Goal: Task Accomplishment & Management: Manage account settings

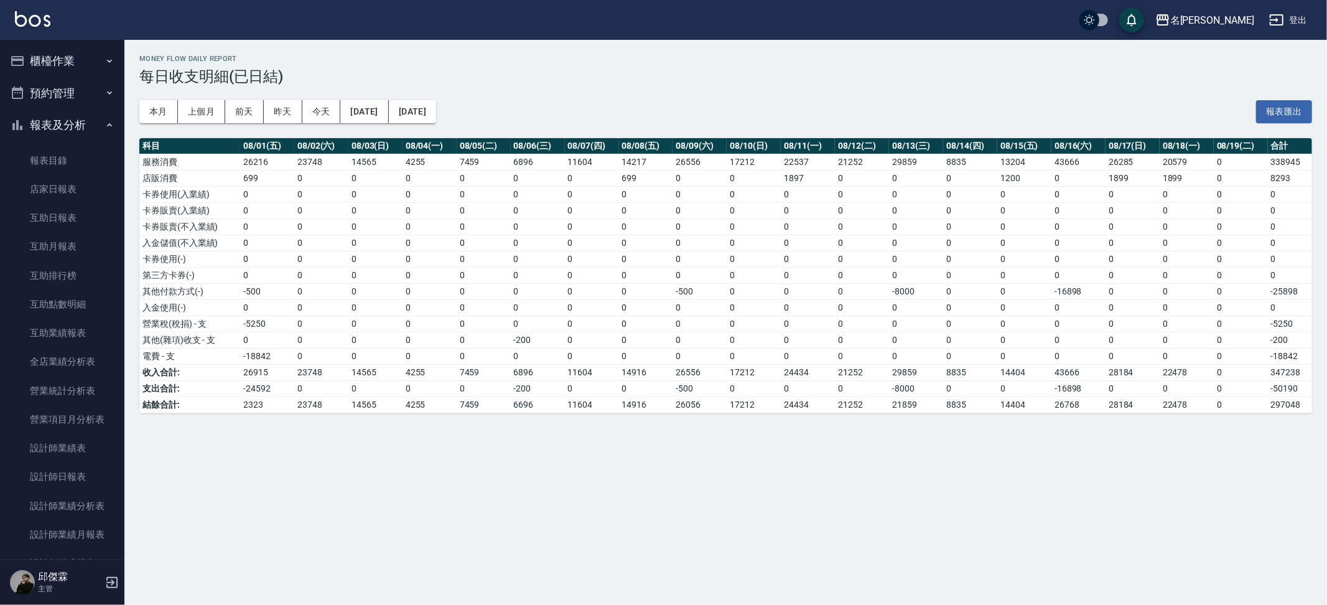
scroll to position [275, 0]
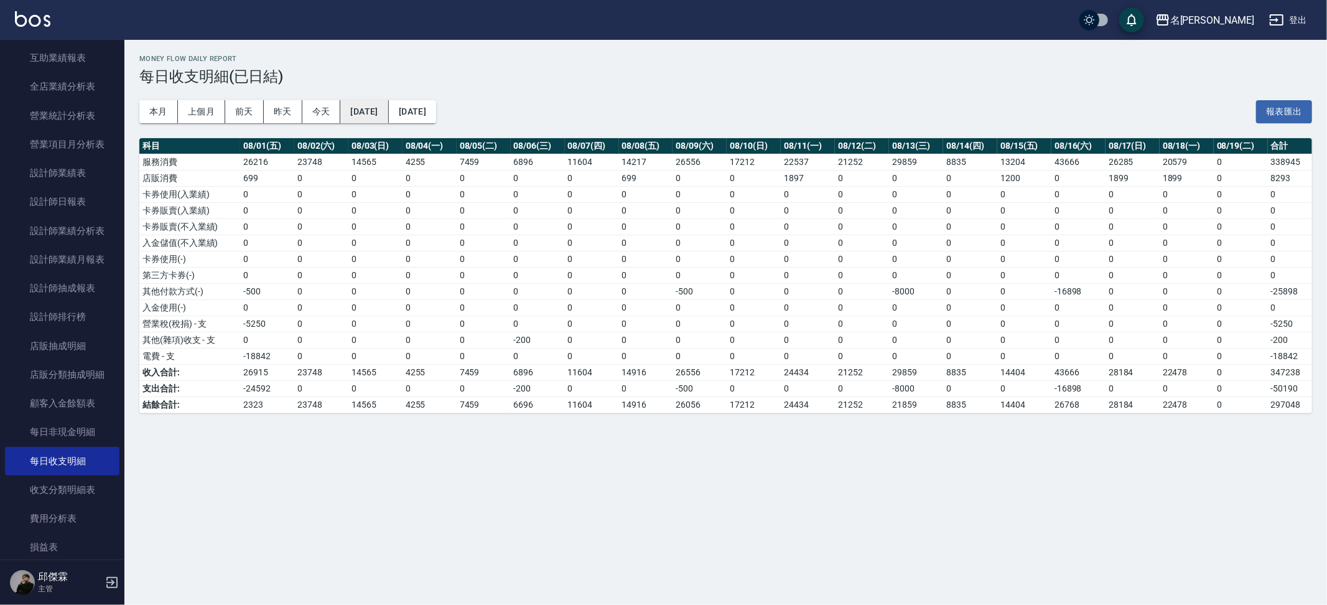
click at [387, 116] on button "[DATE]" at bounding box center [364, 111] width 48 height 23
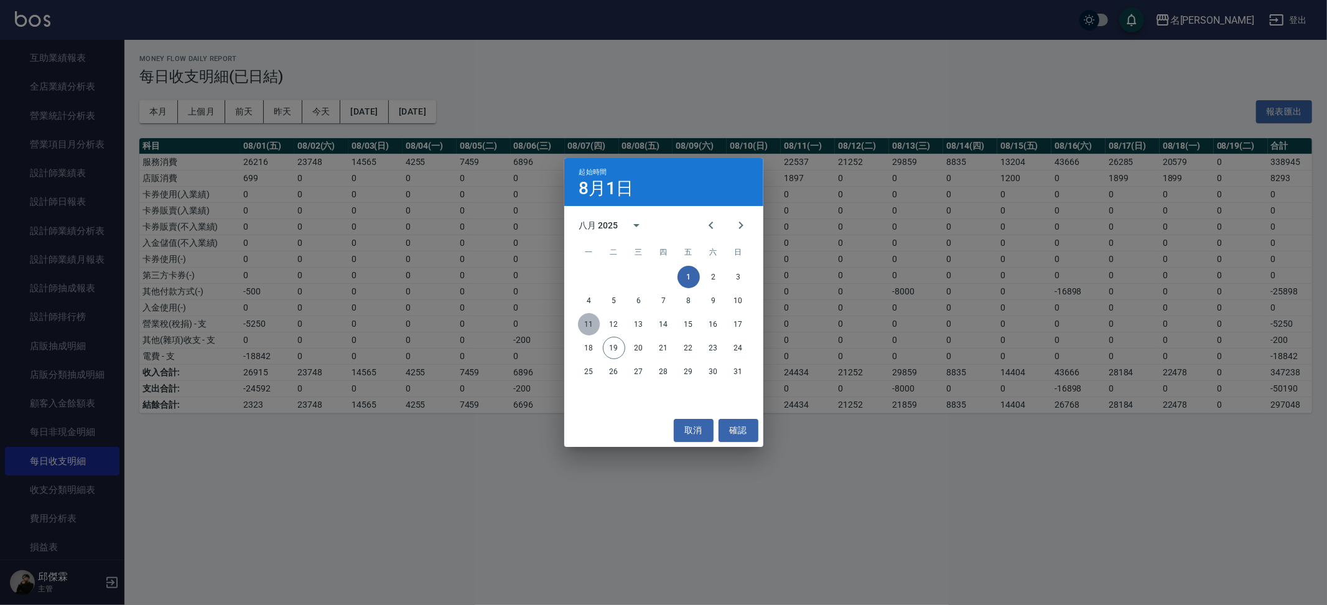
click at [588, 322] on button "11" at bounding box center [589, 324] width 22 height 22
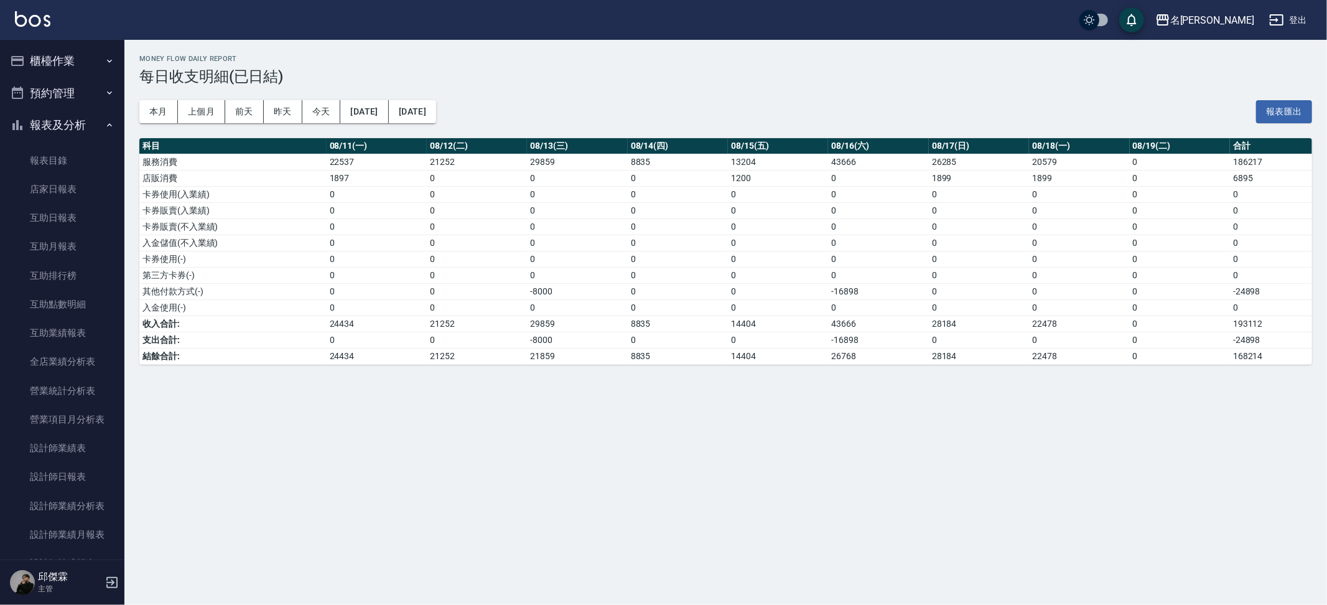
click at [75, 50] on button "櫃檯作業" at bounding box center [62, 61] width 114 height 32
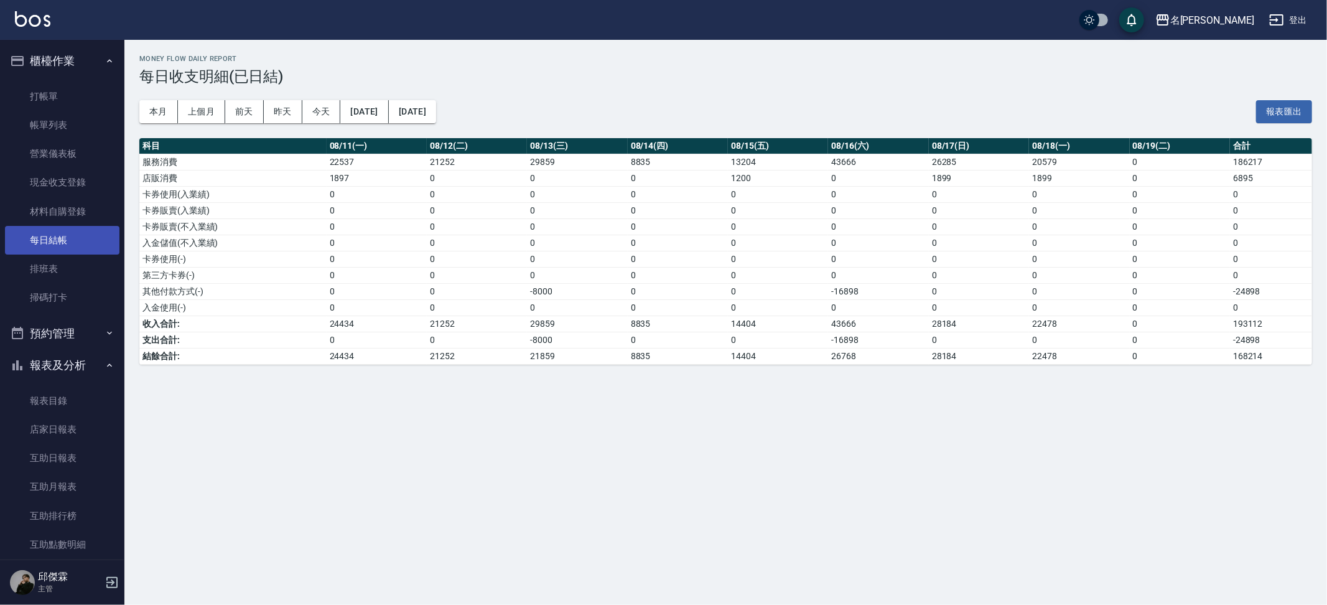
click at [63, 238] on link "每日結帳" at bounding box center [62, 240] width 114 height 29
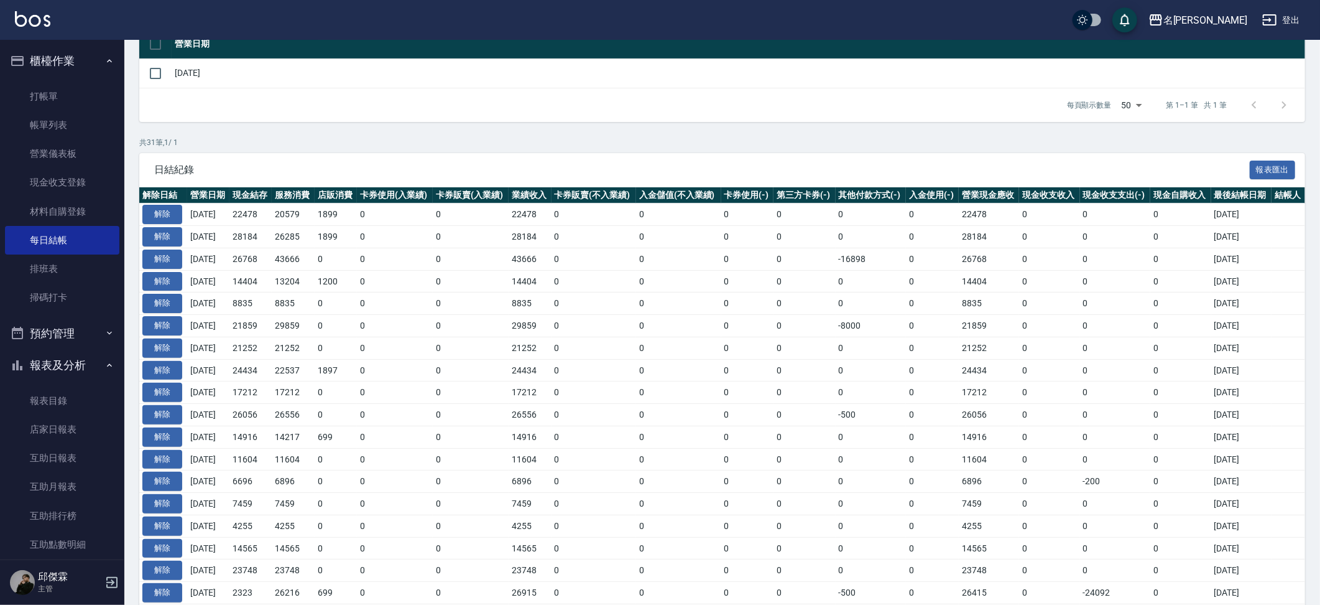
scroll to position [160, 0]
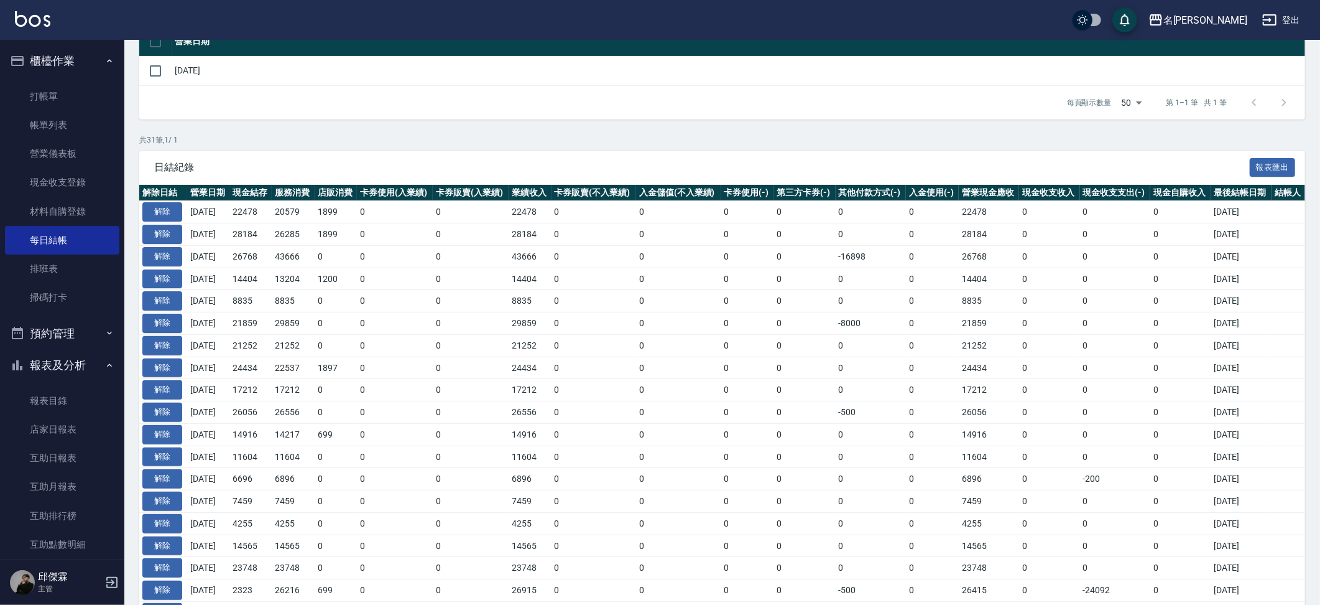
click at [980, 29] on div "名留霧峰 登出" at bounding box center [660, 20] width 1320 height 40
click at [171, 388] on button "解除" at bounding box center [162, 389] width 40 height 19
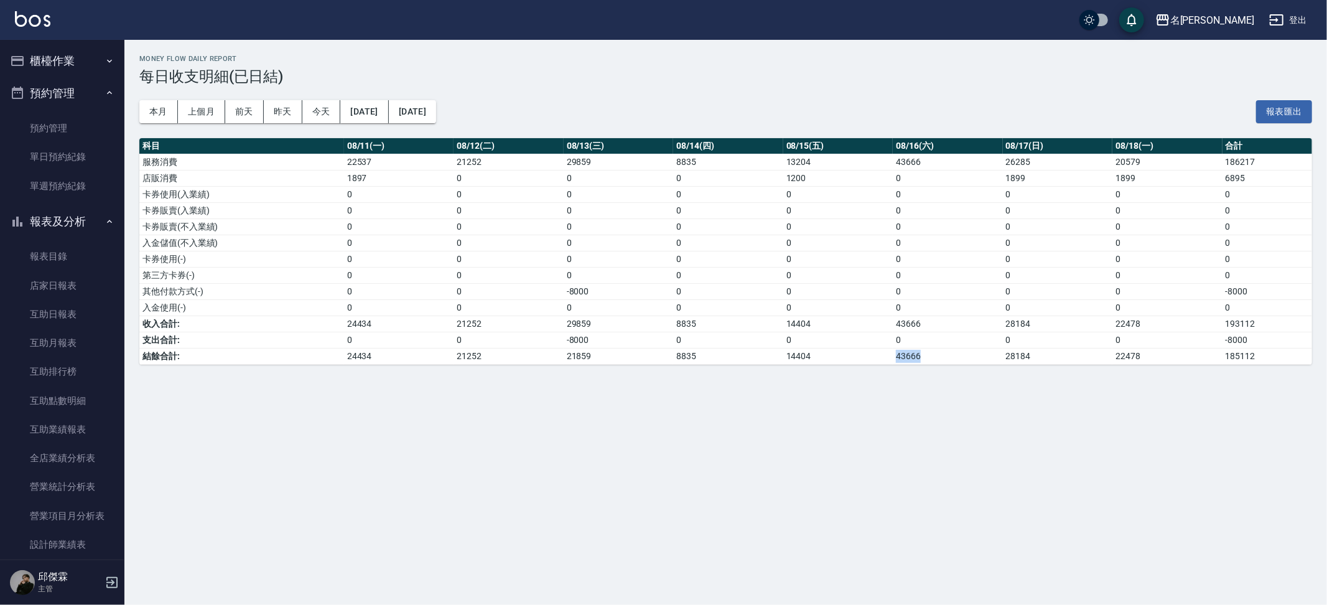
click at [95, 60] on button "櫃檯作業" at bounding box center [62, 61] width 114 height 32
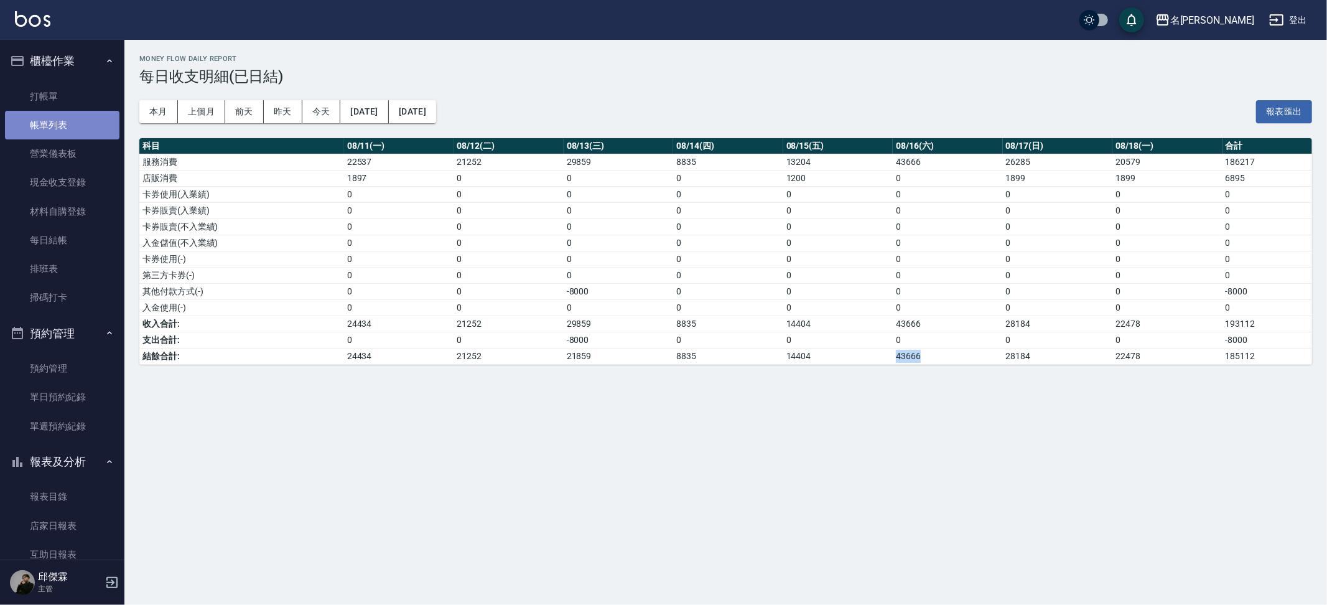
click at [76, 125] on link "帳單列表" at bounding box center [62, 125] width 114 height 29
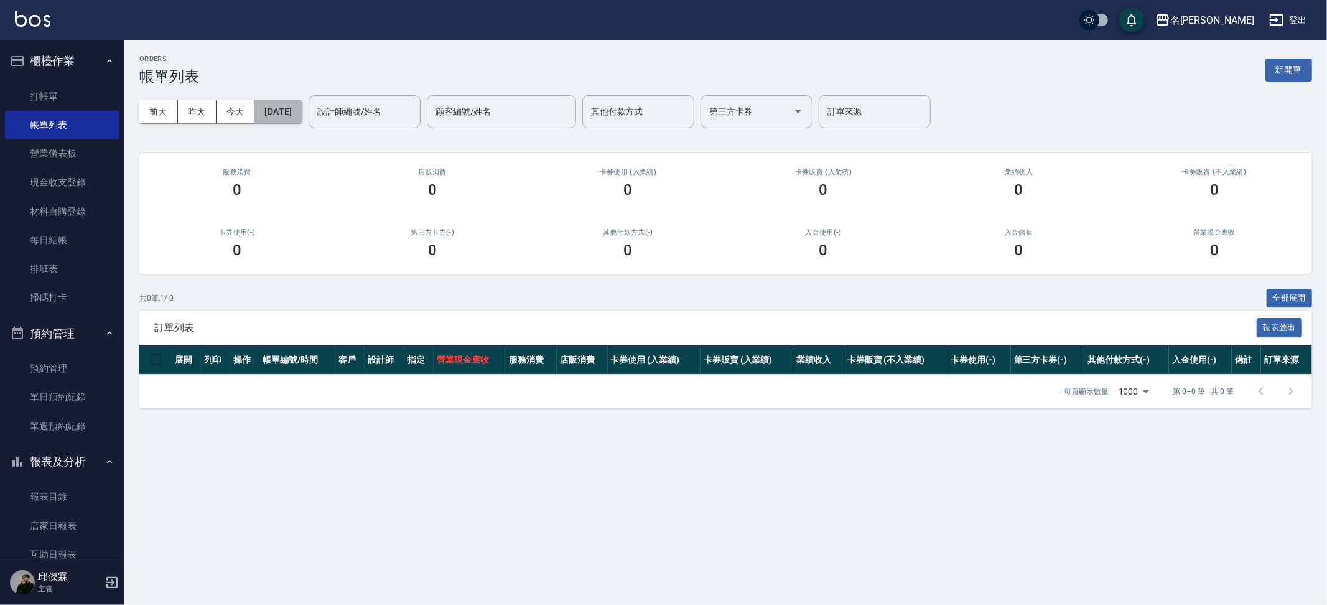
click at [296, 114] on button "[DATE]" at bounding box center [277, 111] width 47 height 23
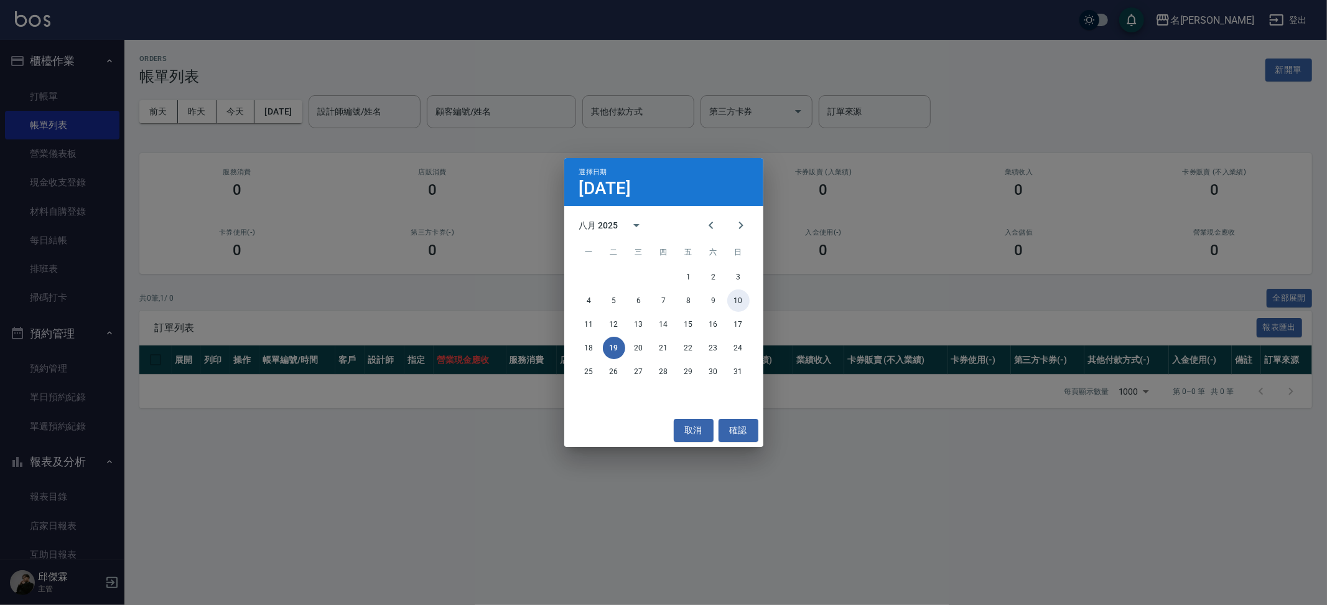
drag, startPoint x: 740, startPoint y: 297, endPoint x: 722, endPoint y: 298, distance: 18.7
click at [740, 297] on button "10" at bounding box center [738, 300] width 22 height 22
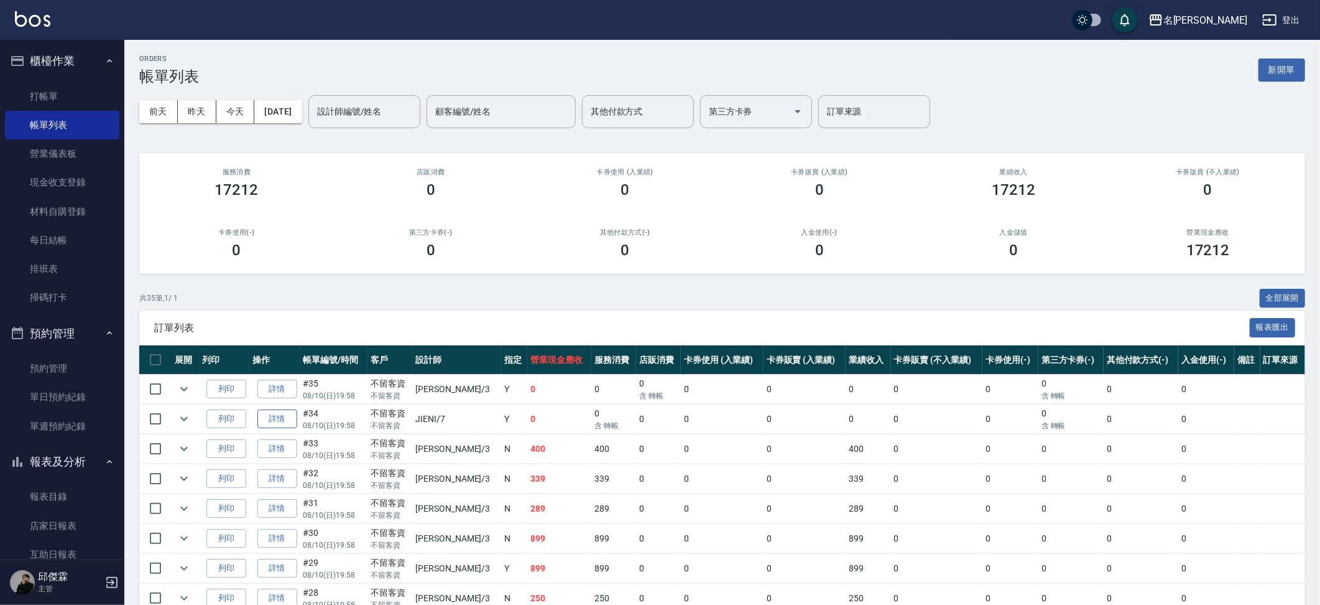
click at [287, 422] on link "詳情" at bounding box center [278, 418] width 40 height 19
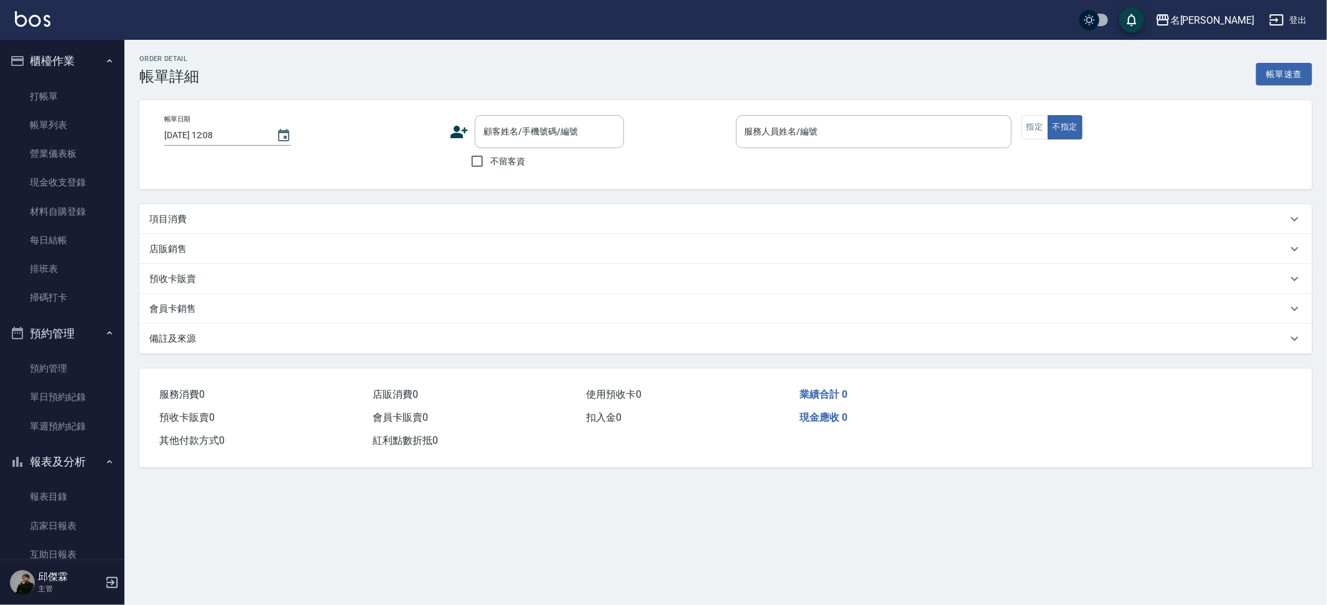
type input "2025/08/10 19:58"
checkbox input "true"
type input "JIENI-7"
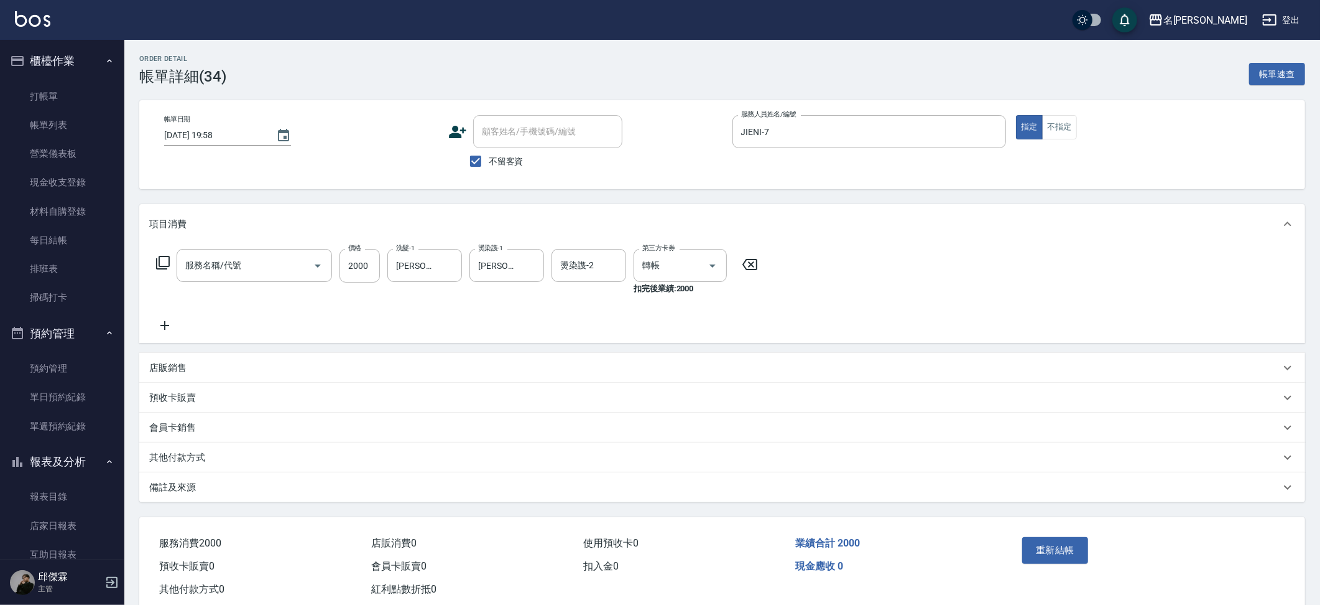
type input "燙髮2000(32000)"
click at [699, 273] on div at bounding box center [704, 265] width 35 height 33
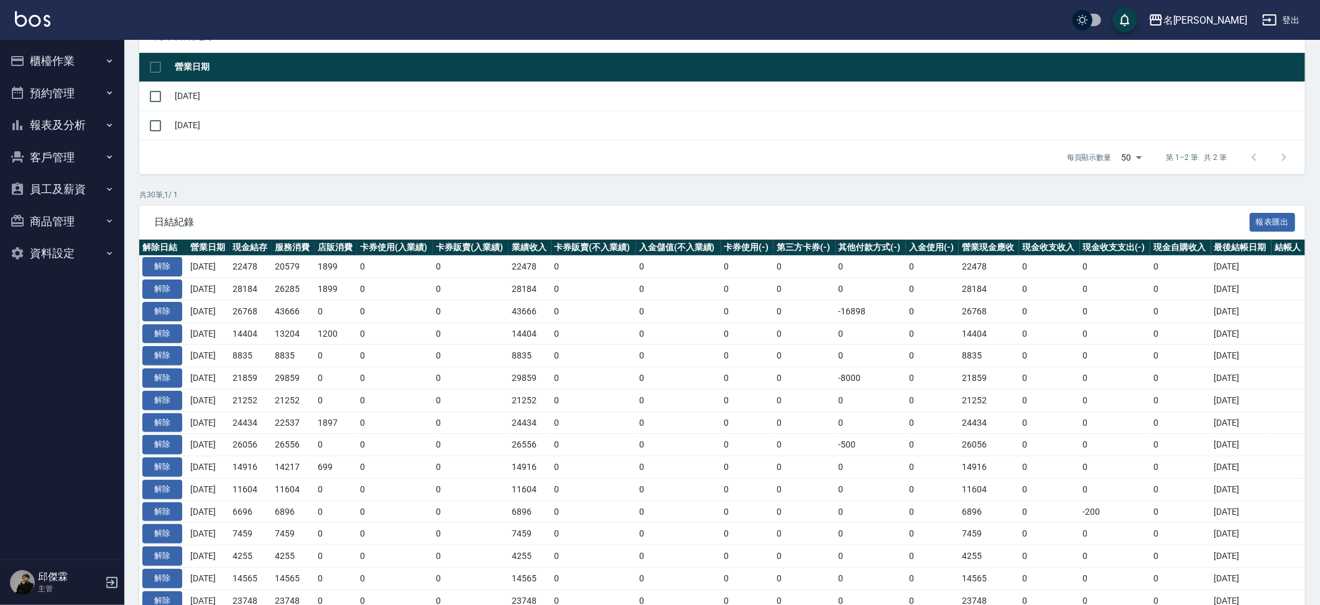
scroll to position [127, 0]
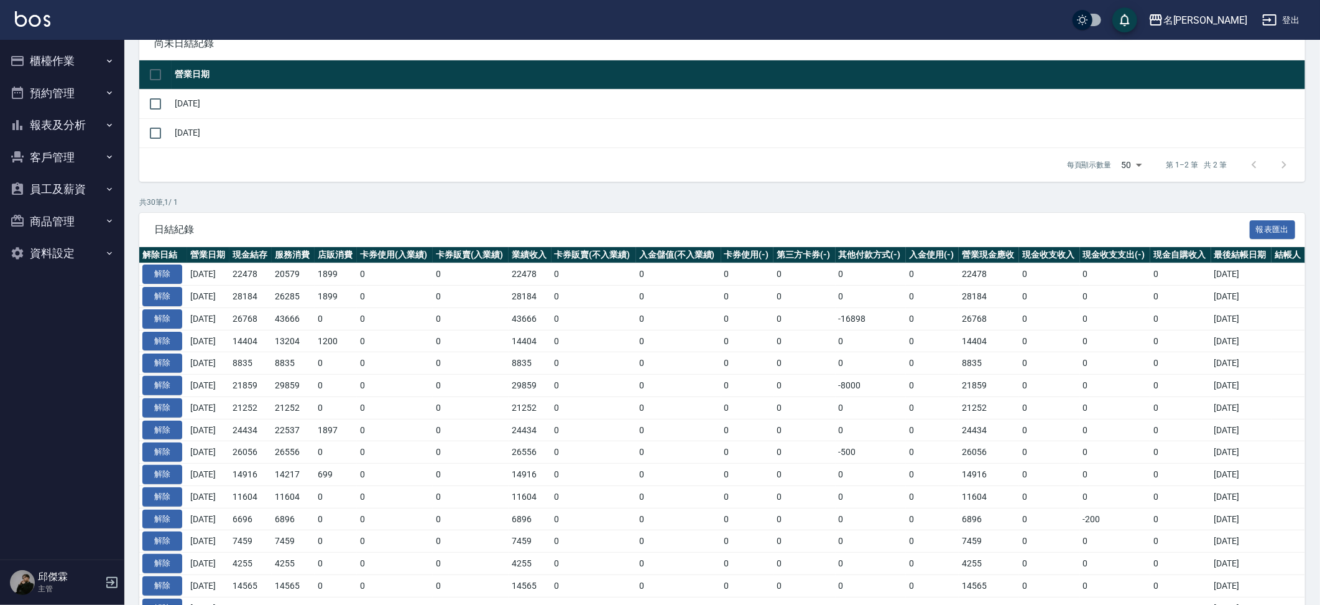
click at [174, 100] on td "[DATE]" at bounding box center [739, 103] width 1134 height 29
click at [161, 101] on input "checkbox" at bounding box center [155, 104] width 26 height 26
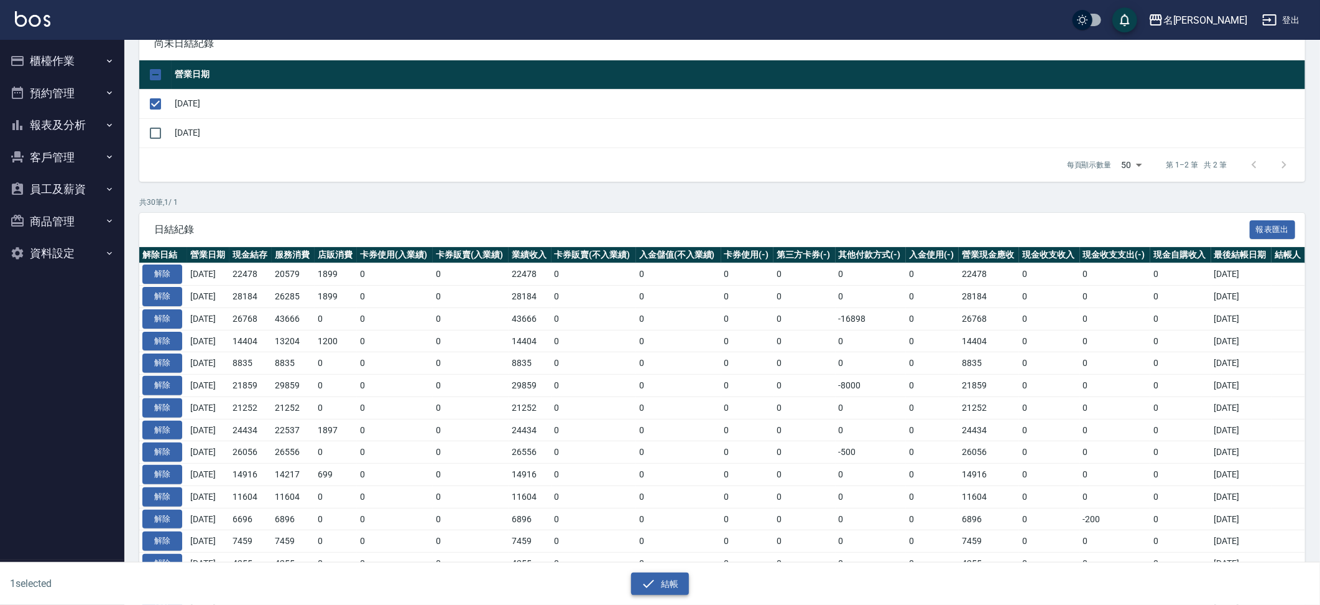
click at [658, 590] on button "結帳" at bounding box center [660, 583] width 58 height 23
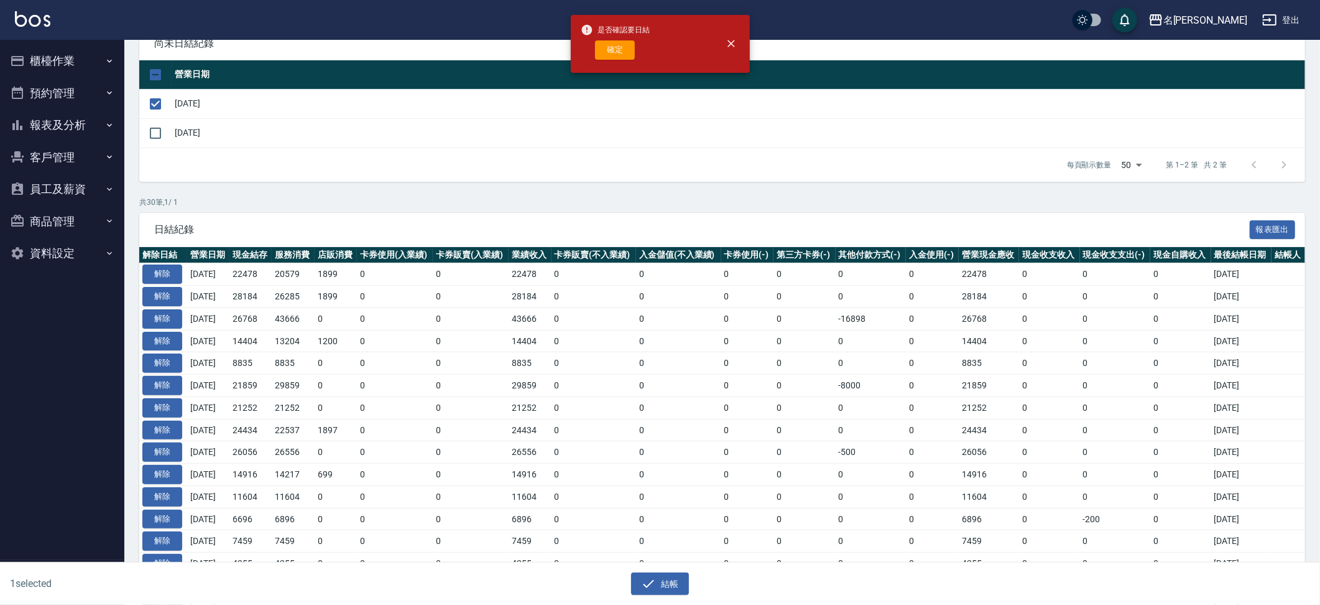
click at [622, 42] on button "確定" at bounding box center [615, 49] width 40 height 19
checkbox input "false"
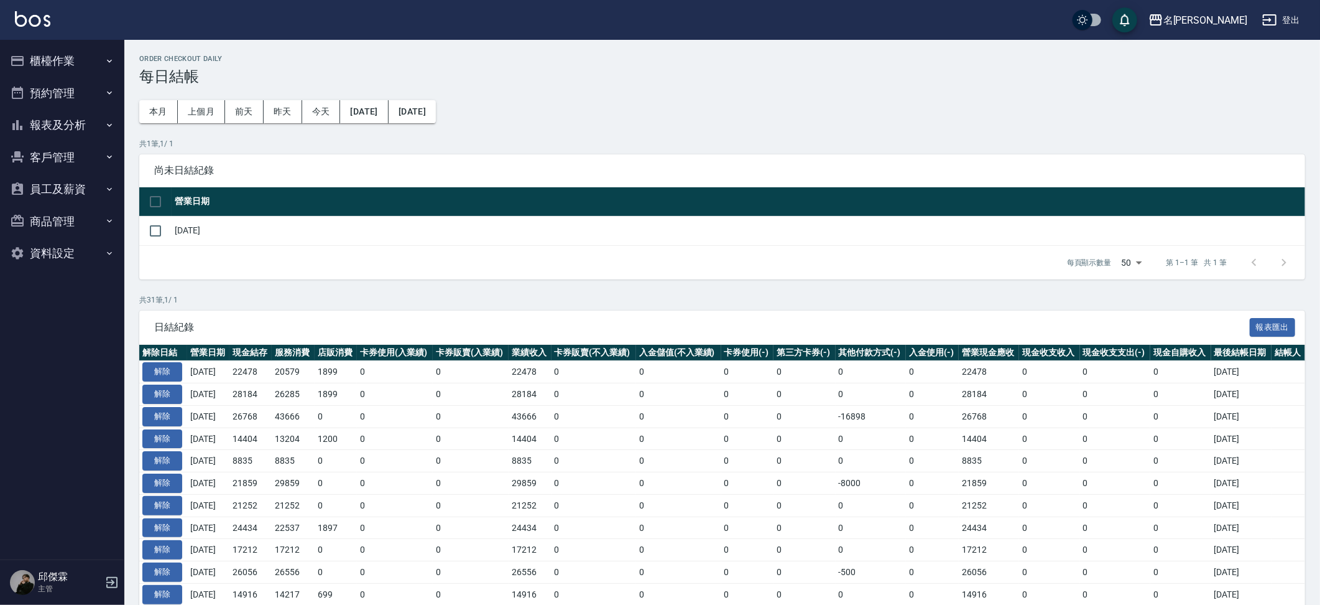
click at [62, 53] on button "櫃檯作業" at bounding box center [62, 61] width 114 height 32
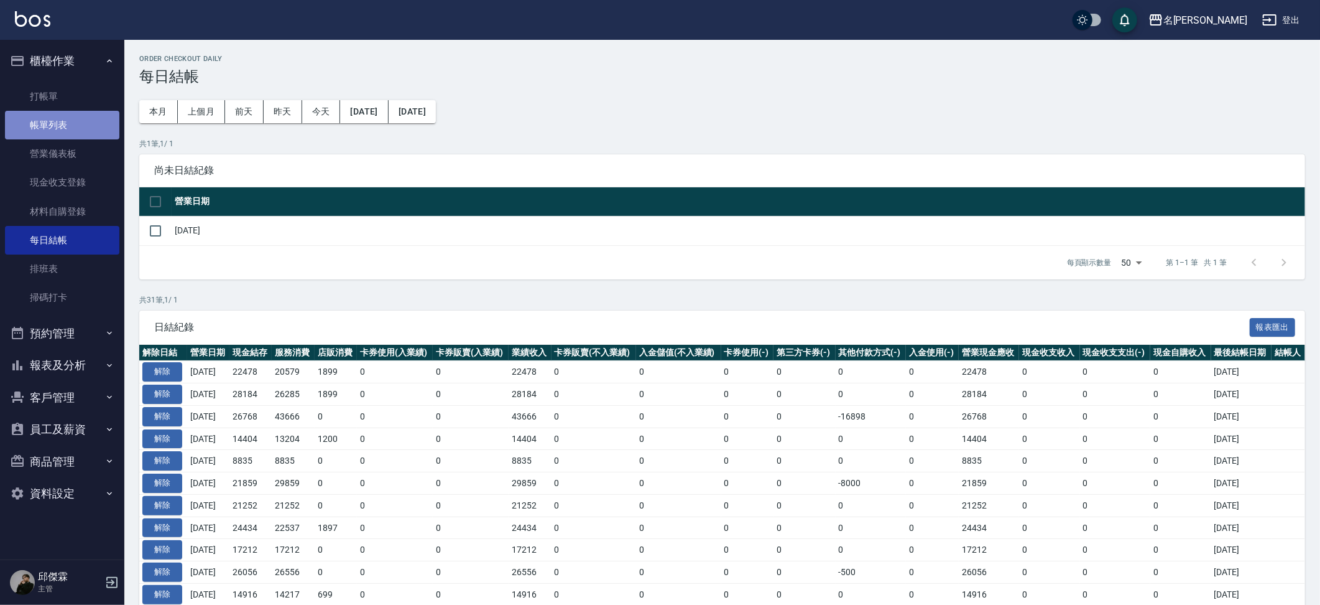
click at [72, 129] on link "帳單列表" at bounding box center [62, 125] width 114 height 29
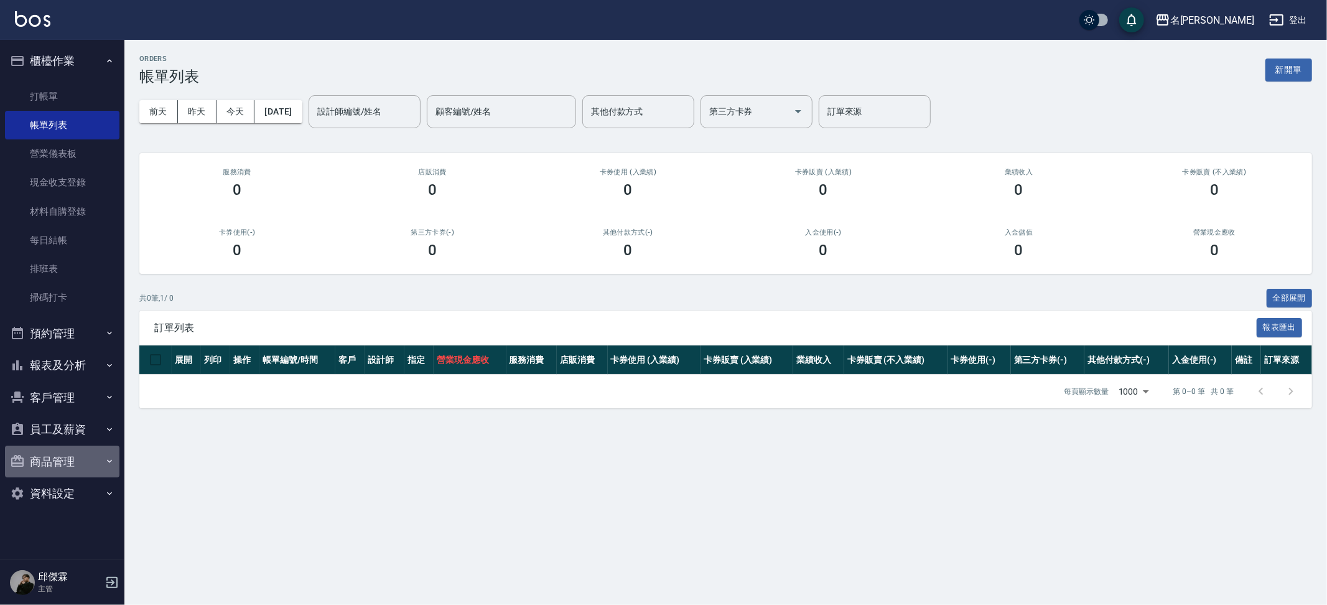
click at [53, 452] on button "商品管理" at bounding box center [62, 461] width 114 height 32
click at [68, 435] on button "員工及薪資" at bounding box center [62, 429] width 114 height 32
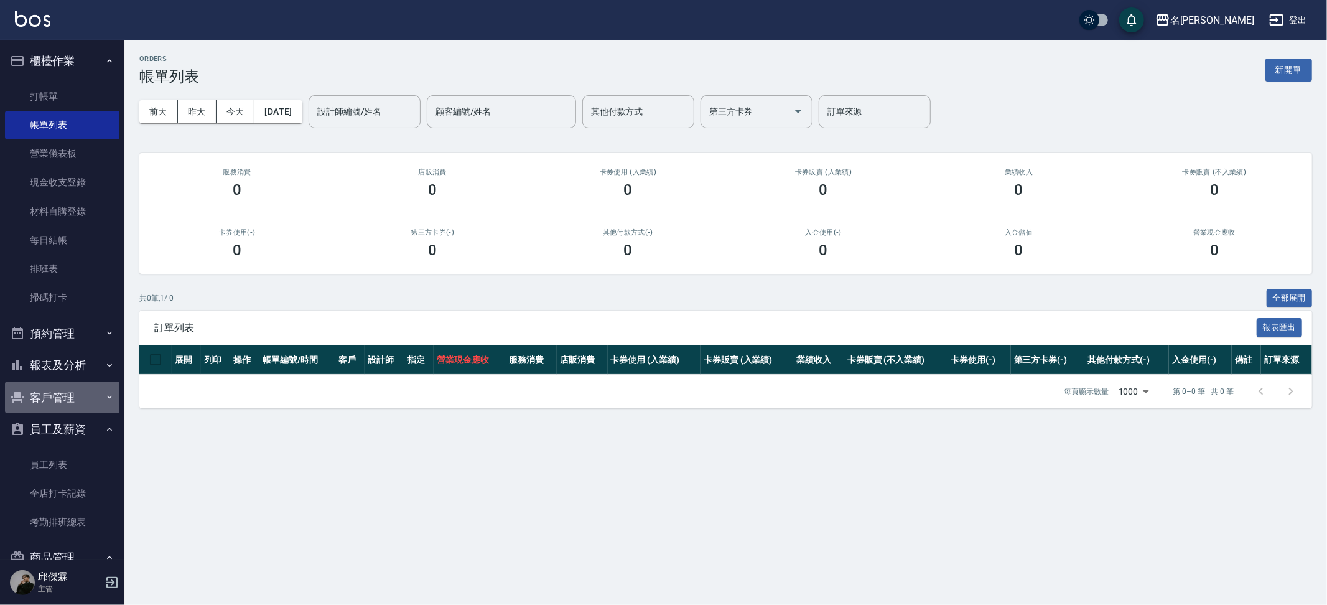
click at [69, 381] on button "客戶管理" at bounding box center [62, 397] width 114 height 32
click at [69, 355] on button "報表及分析" at bounding box center [62, 365] width 114 height 32
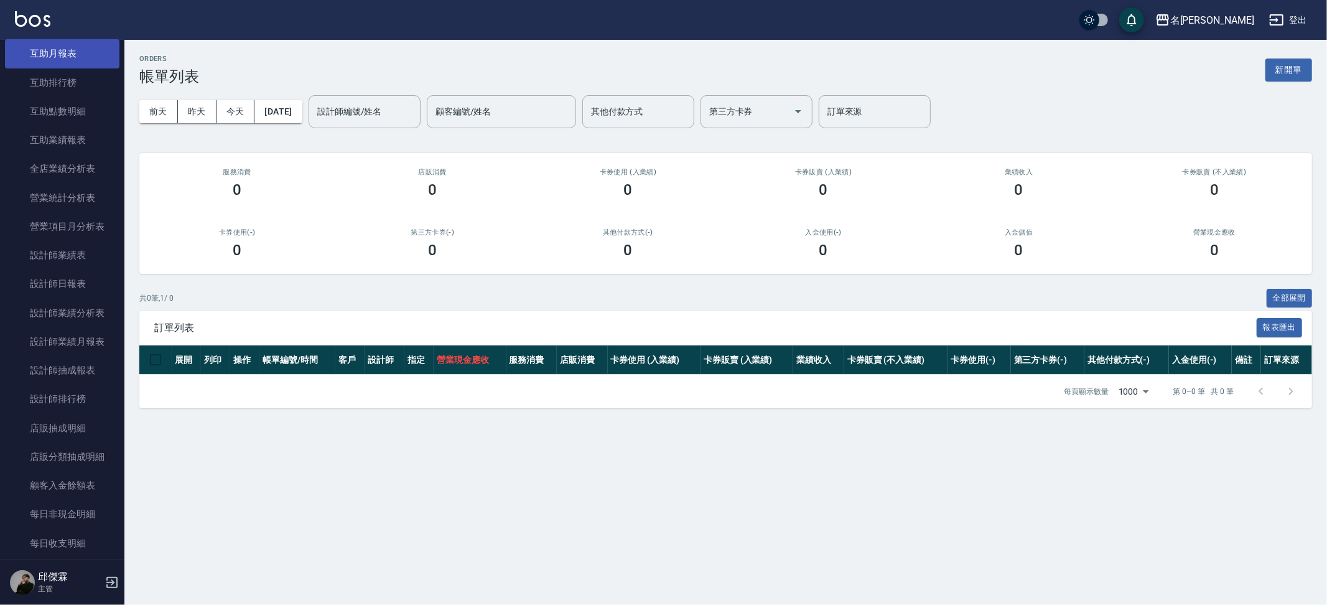
scroll to position [769, 0]
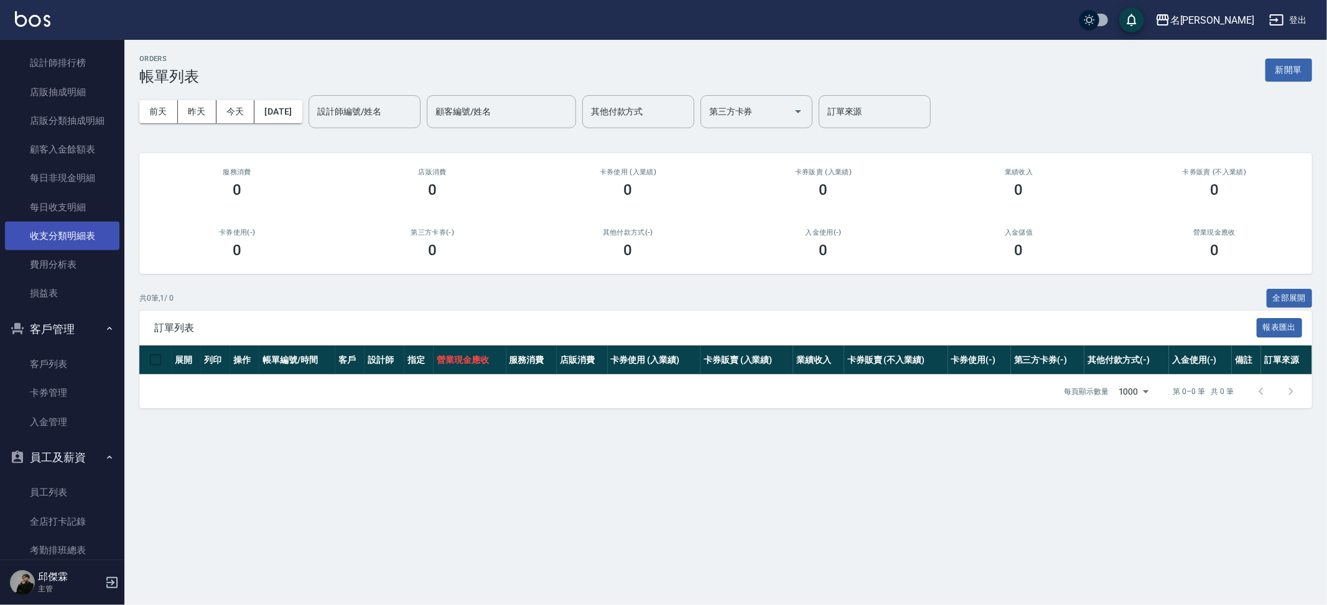
drag, startPoint x: 91, startPoint y: 246, endPoint x: 91, endPoint y: 234, distance: 11.8
click at [90, 250] on link "費用分析表" at bounding box center [62, 264] width 114 height 29
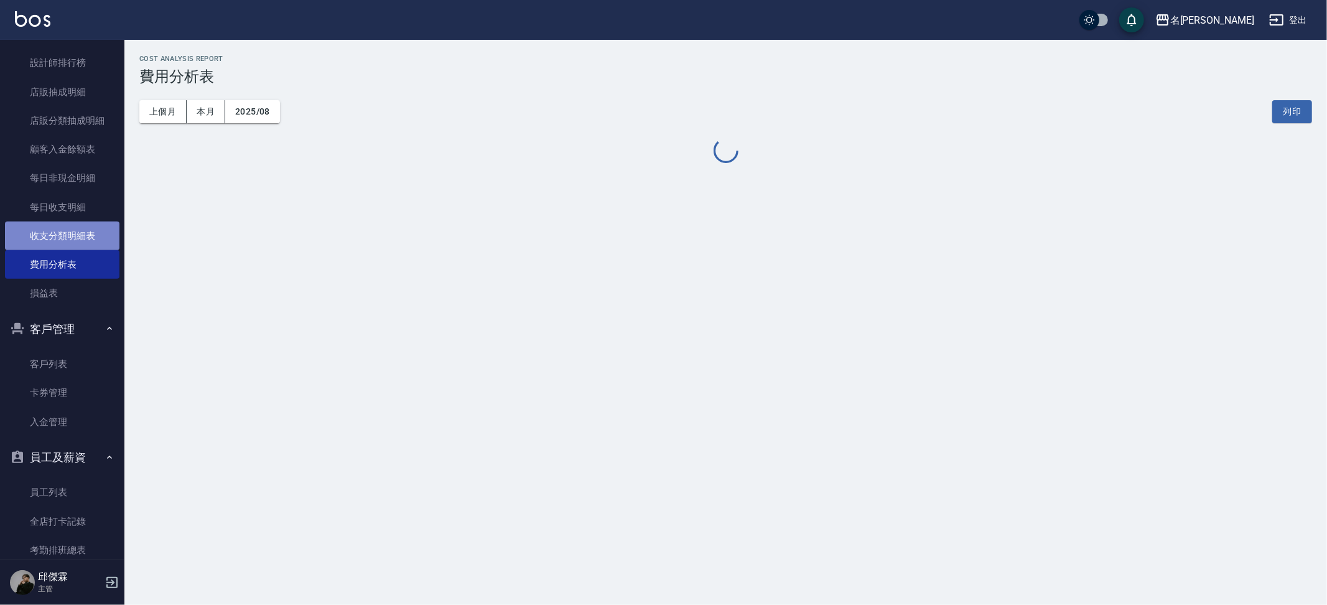
click at [89, 223] on link "收支分類明細表" at bounding box center [62, 235] width 114 height 29
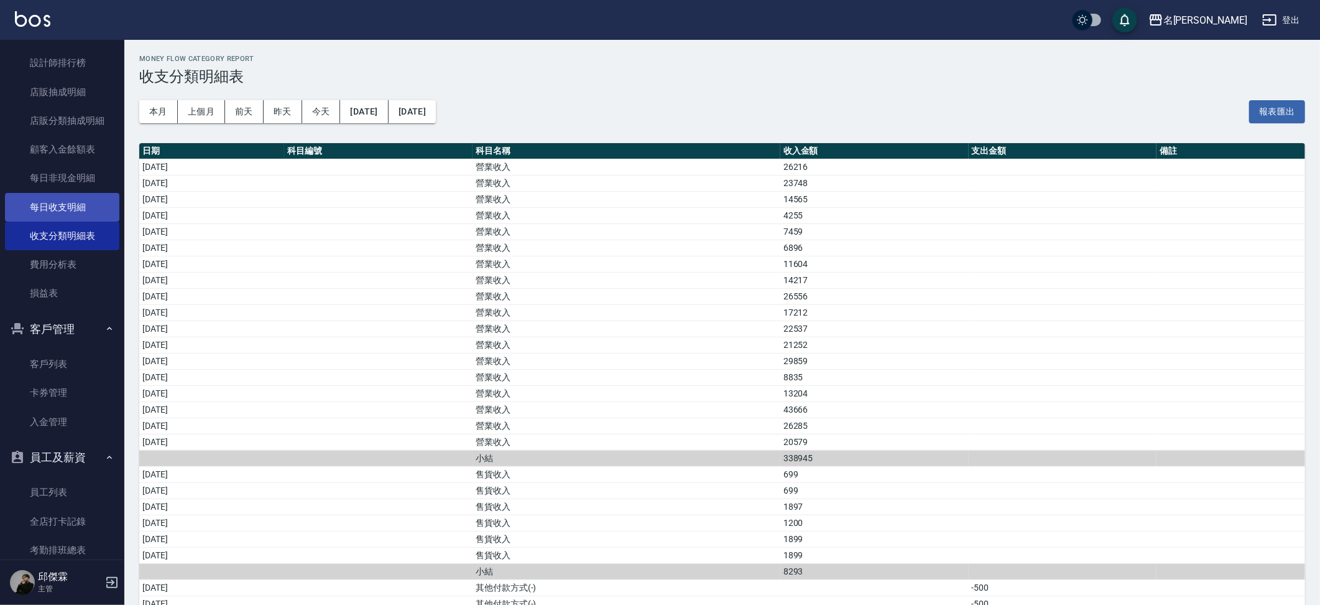
click at [83, 198] on link "每日收支明細" at bounding box center [62, 207] width 114 height 29
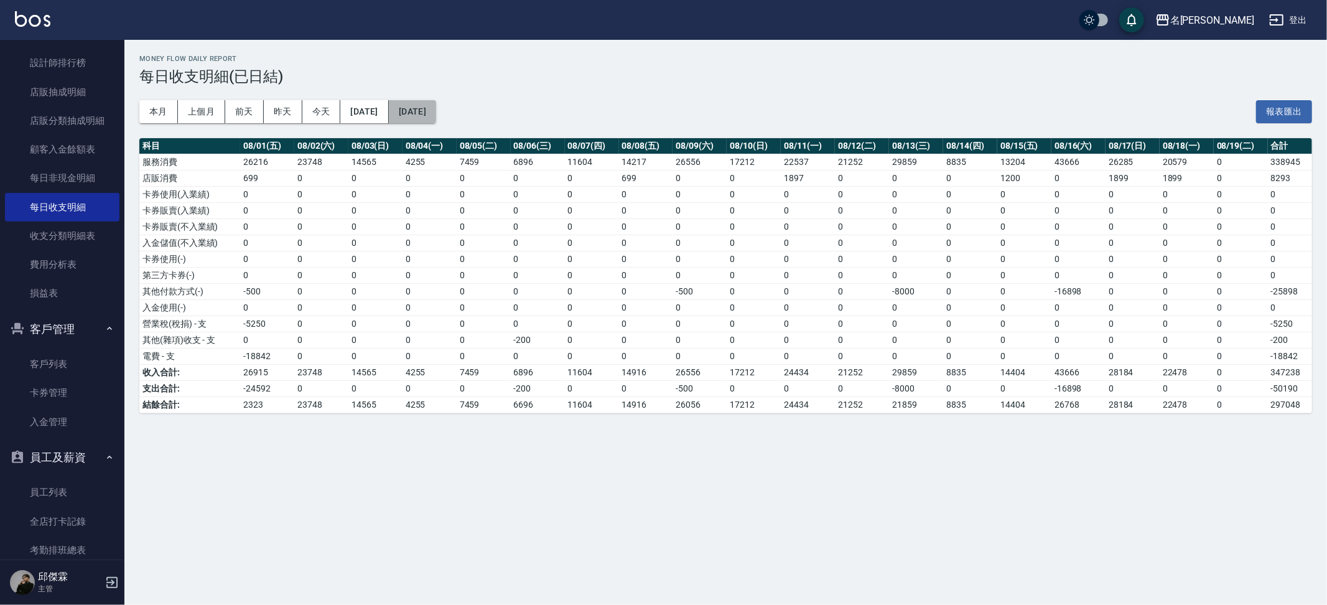
click at [417, 107] on button "[DATE]" at bounding box center [412, 111] width 47 height 23
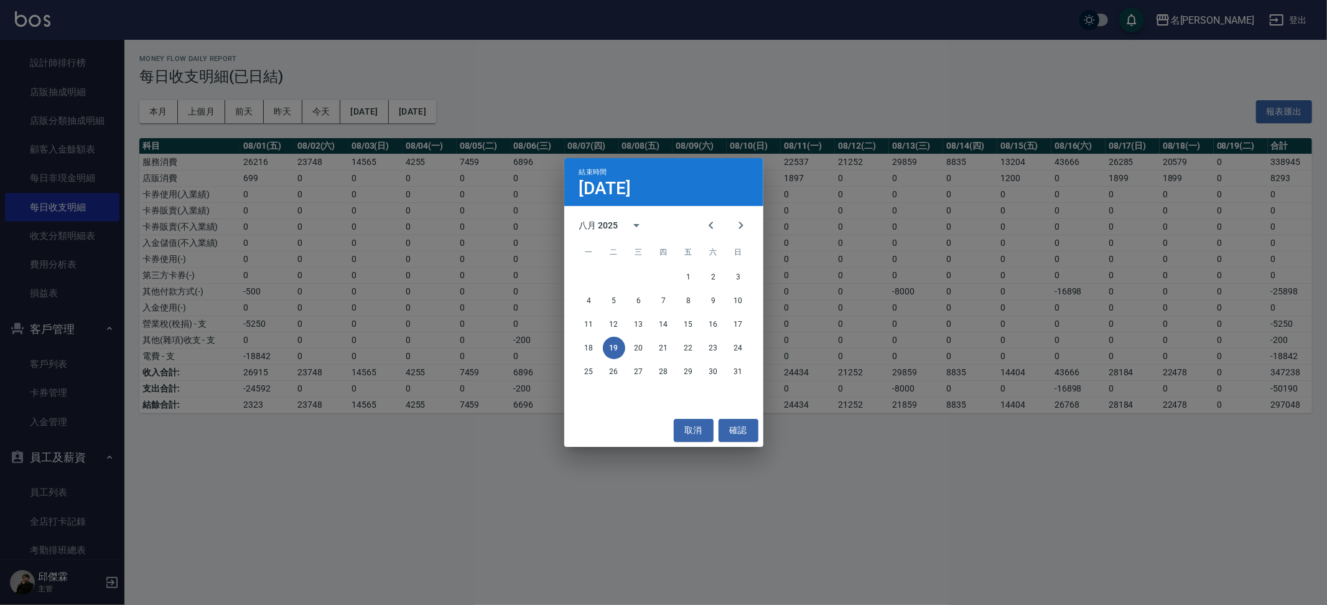
click at [391, 88] on div "結束時間 8月19日 八月 2025 一 二 三 四 五 六 日 1 2 3 4 5 6 7 8 9 10 11 12 13 14 15 16 17 18 1…" at bounding box center [663, 302] width 1327 height 605
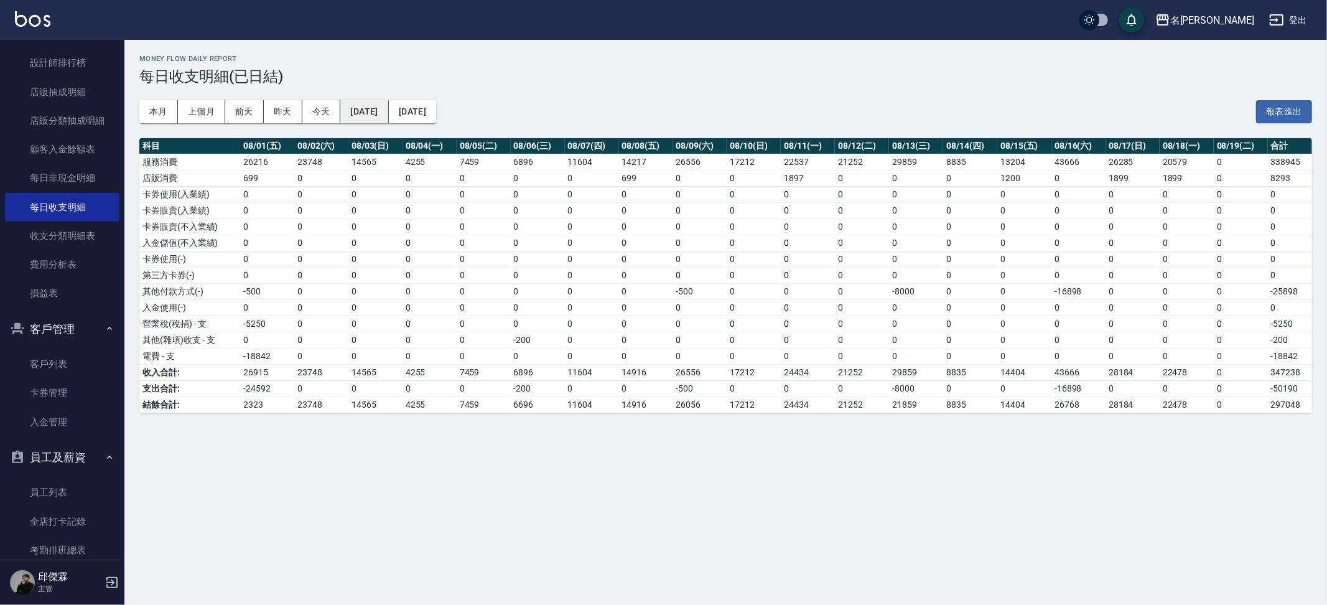
click at [387, 109] on button "2025/08/01" at bounding box center [364, 111] width 48 height 23
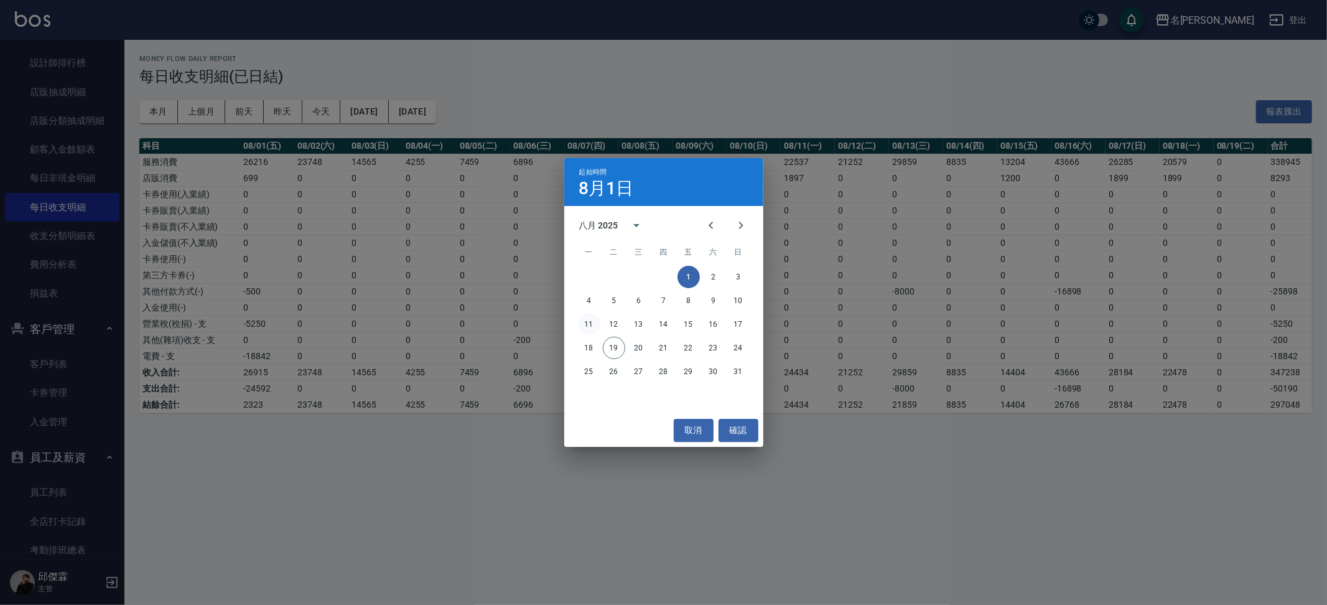
click at [588, 326] on button "11" at bounding box center [589, 324] width 22 height 22
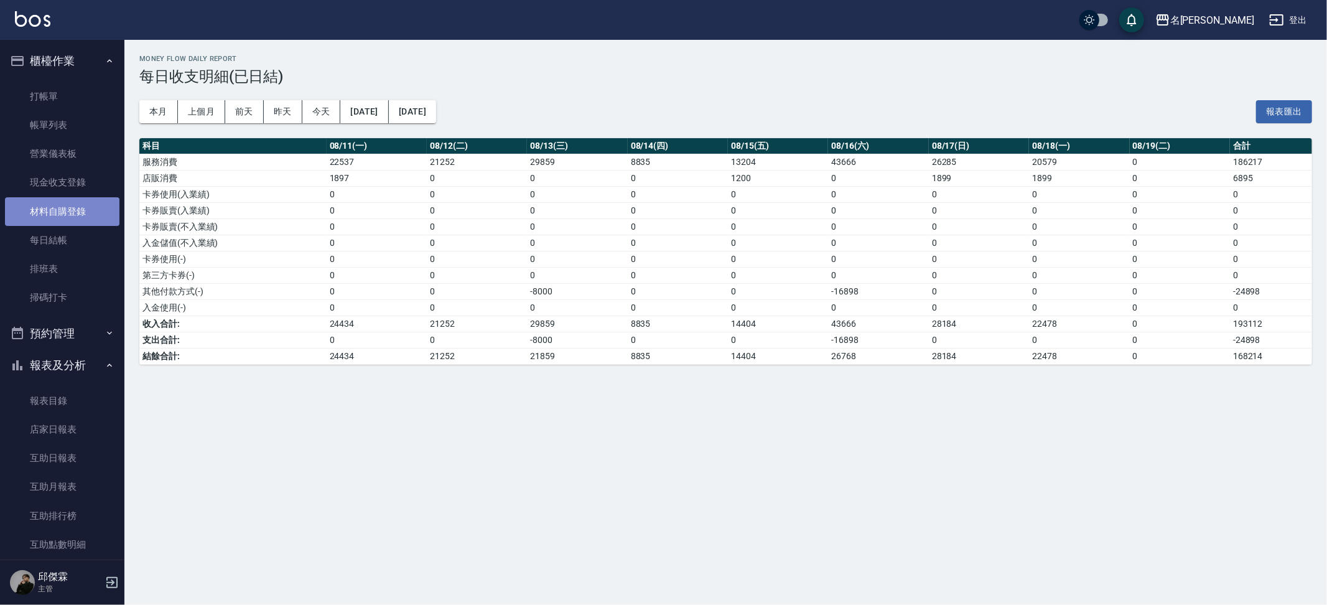
click at [72, 210] on link "材料自購登錄" at bounding box center [62, 211] width 114 height 29
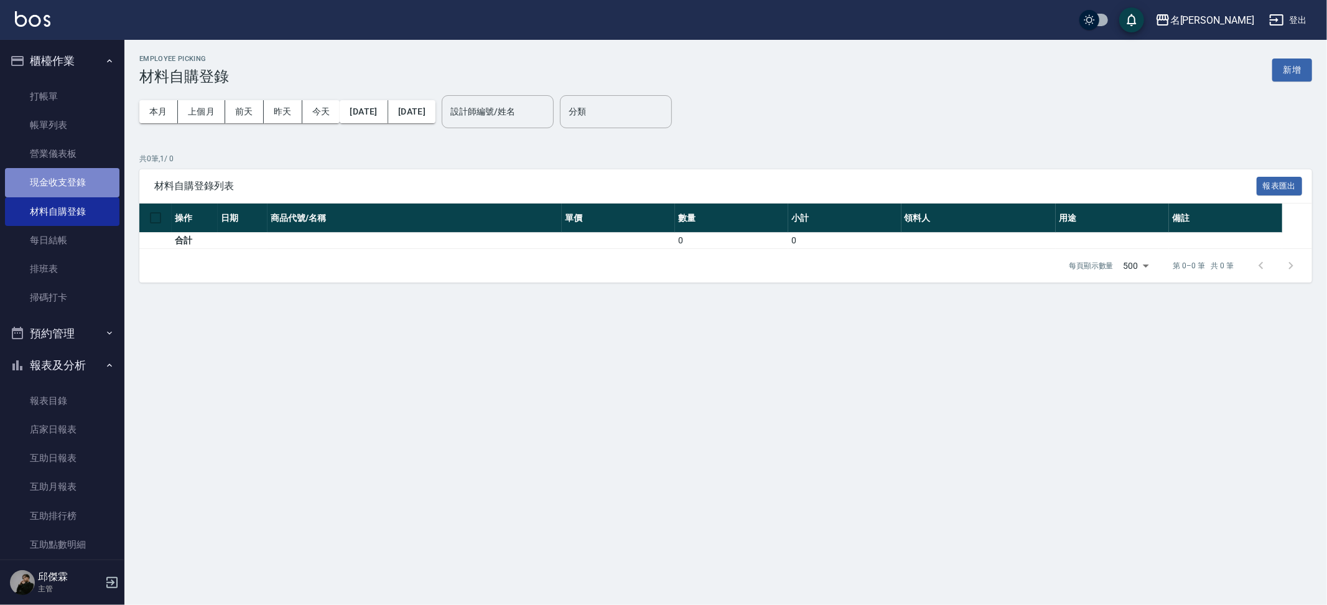
click at [80, 177] on link "現金收支登錄" at bounding box center [62, 182] width 114 height 29
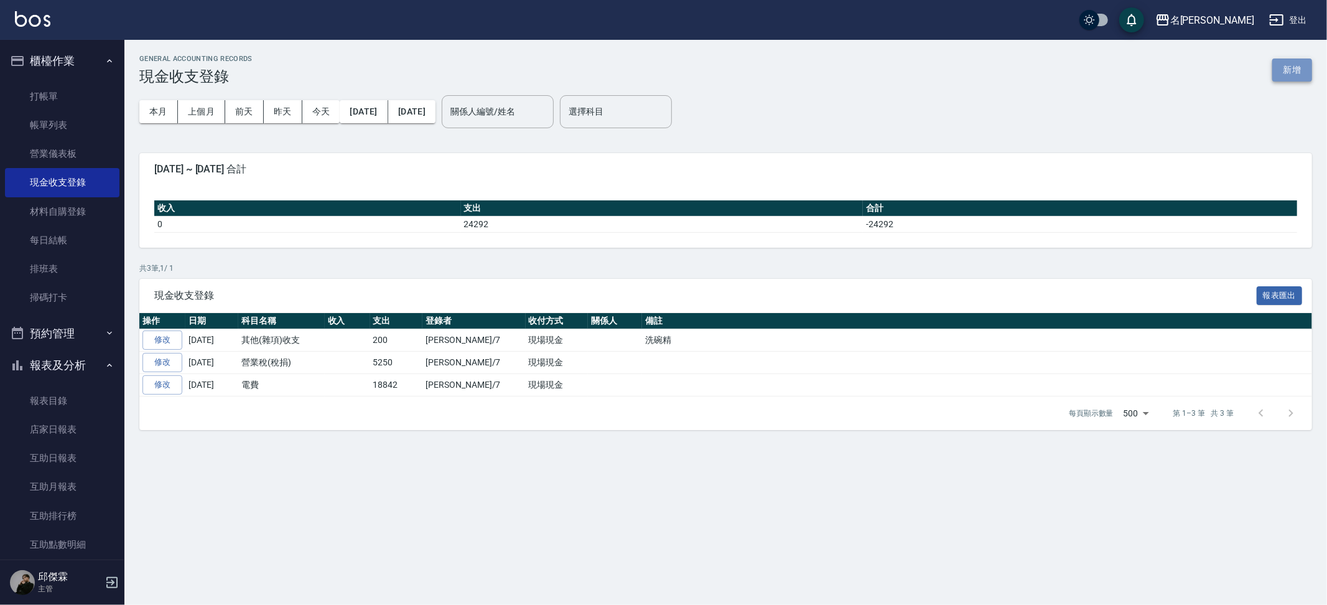
click at [1290, 72] on button "新增" at bounding box center [1292, 69] width 40 height 23
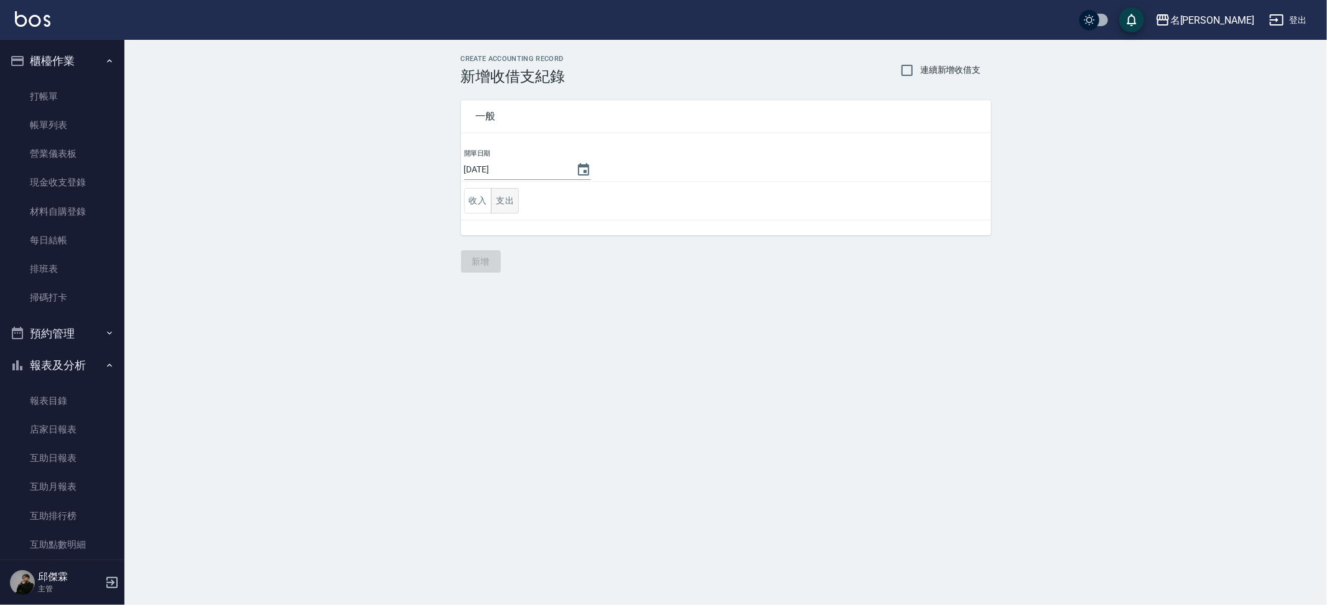
click at [506, 194] on button "支出" at bounding box center [505, 201] width 28 height 26
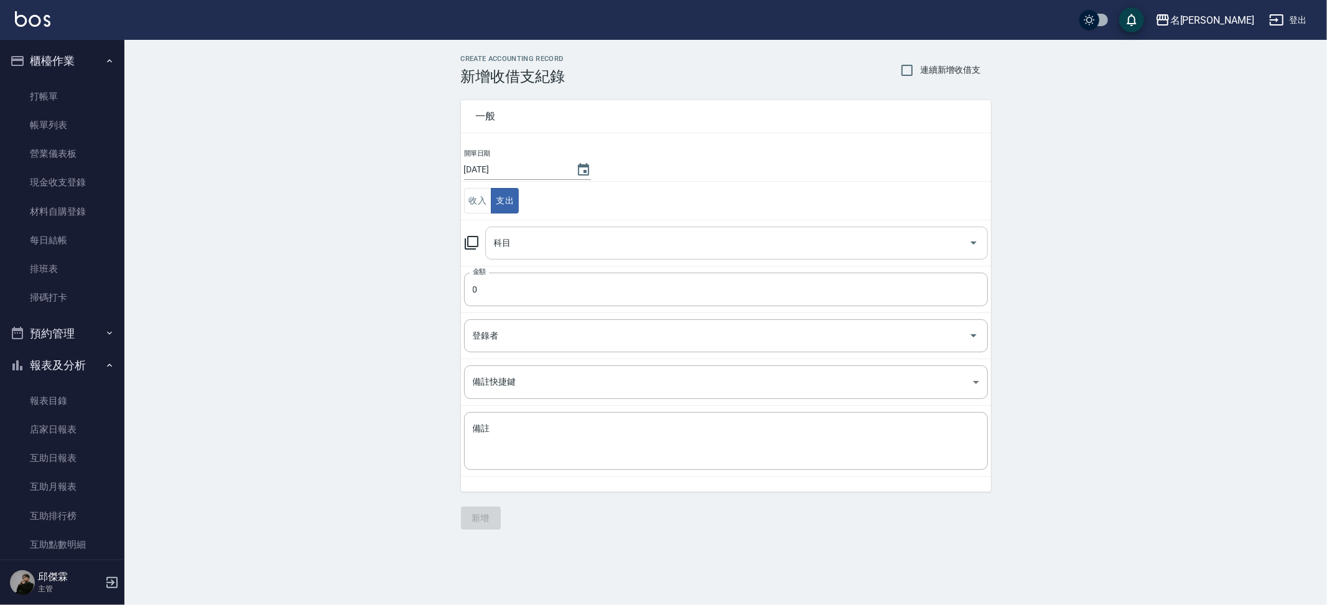
click at [555, 254] on div "科目" at bounding box center [736, 242] width 503 height 33
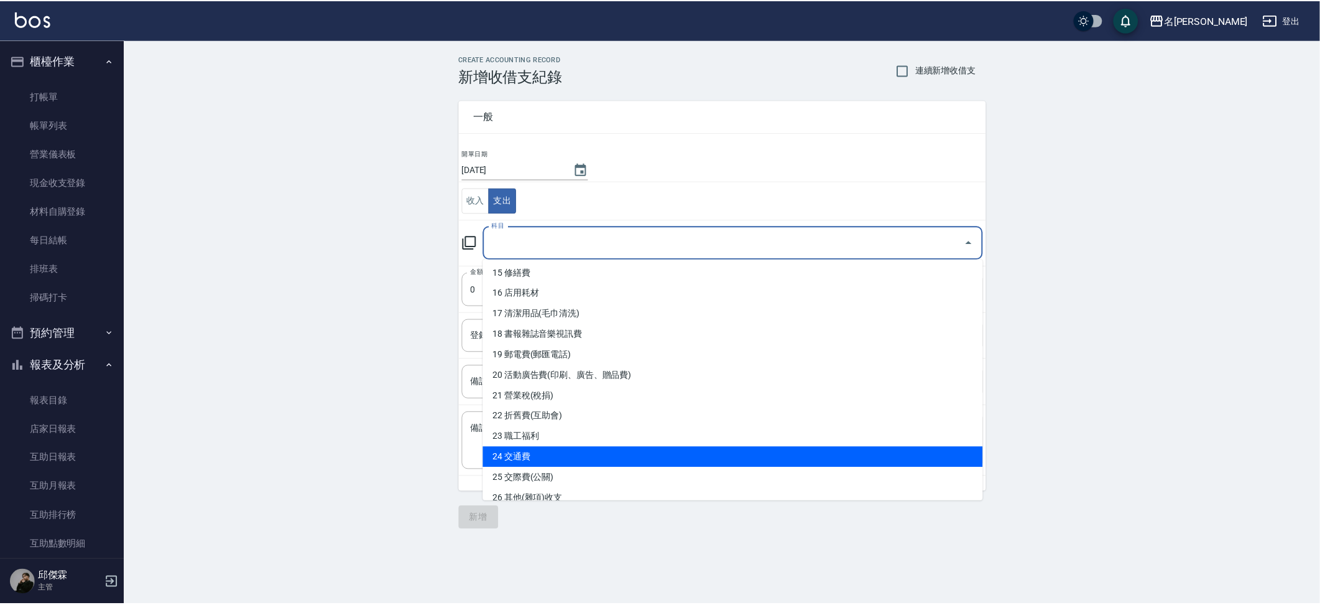
scroll to position [325, 0]
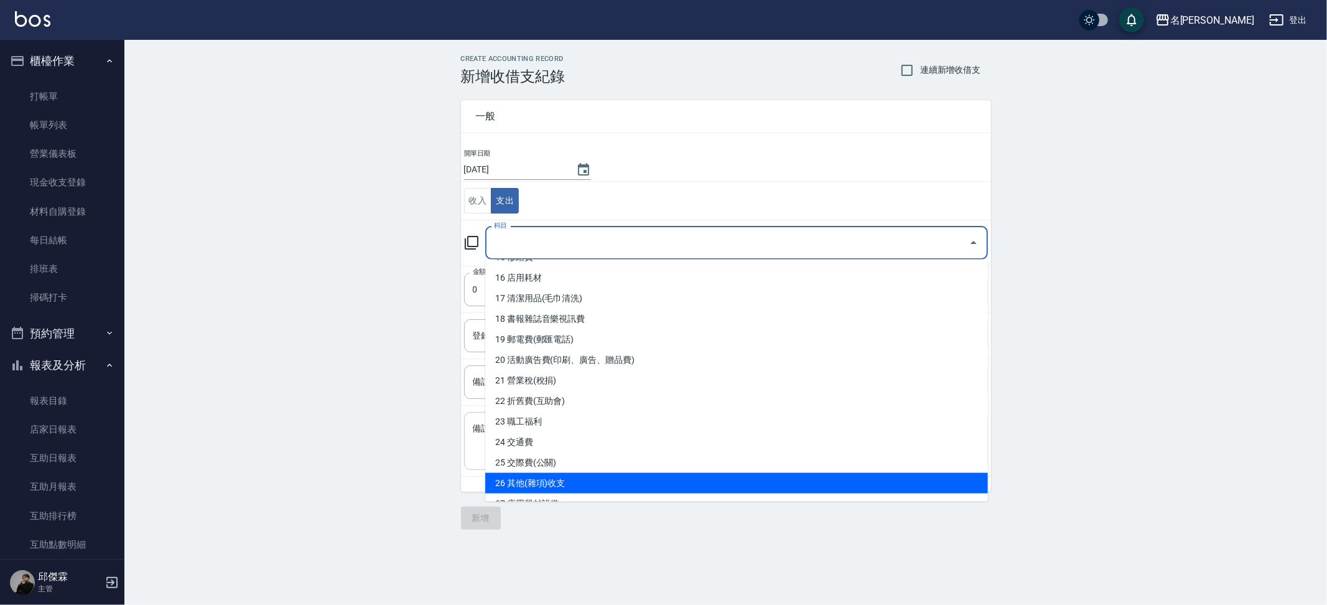
click at [562, 473] on li "26 其他(雜項)收支" at bounding box center [736, 483] width 503 height 21
type input "26 其他(雜項)收支"
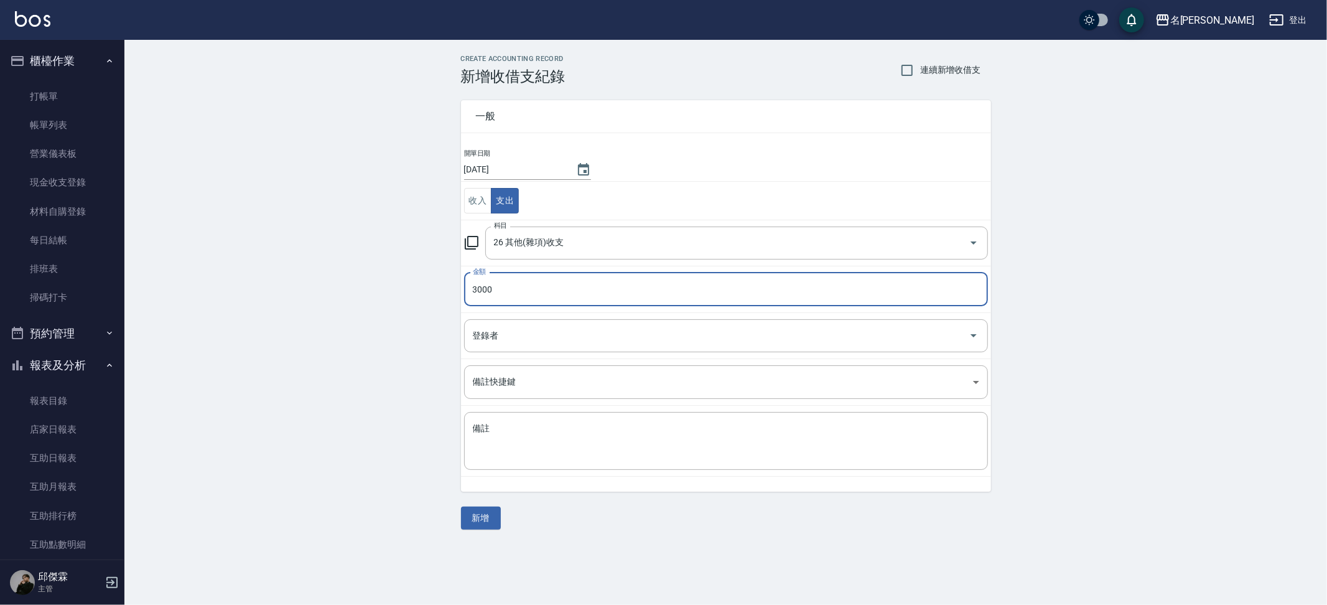
type input "3000"
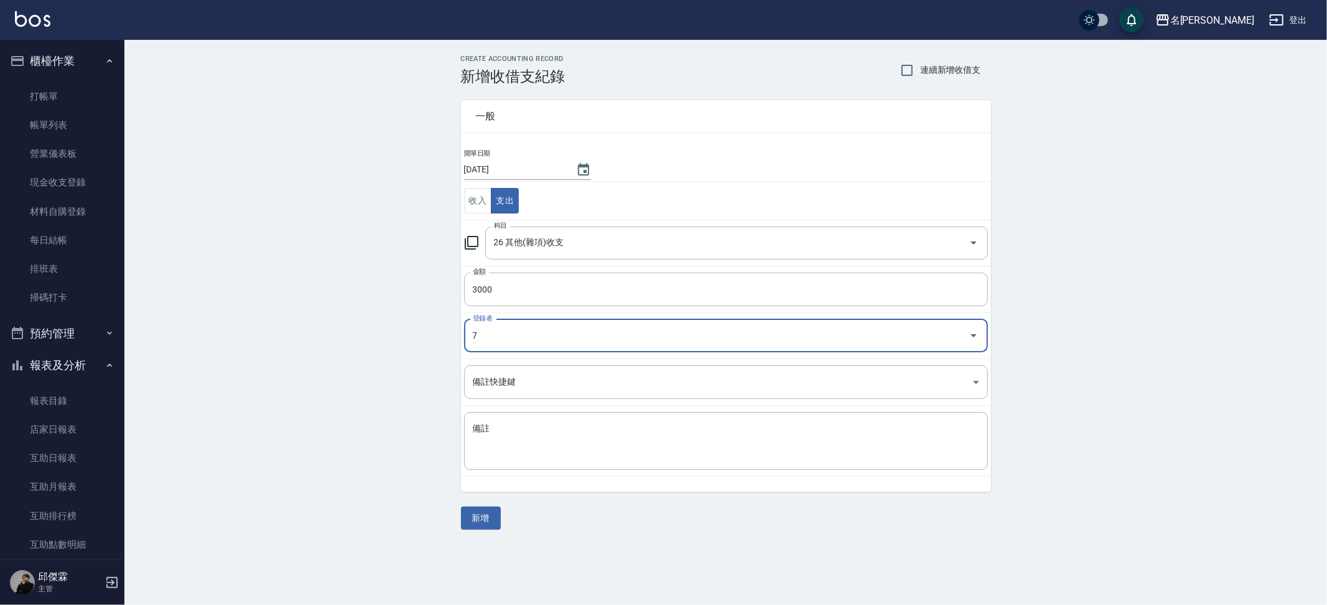
type input "邱傑霖-7"
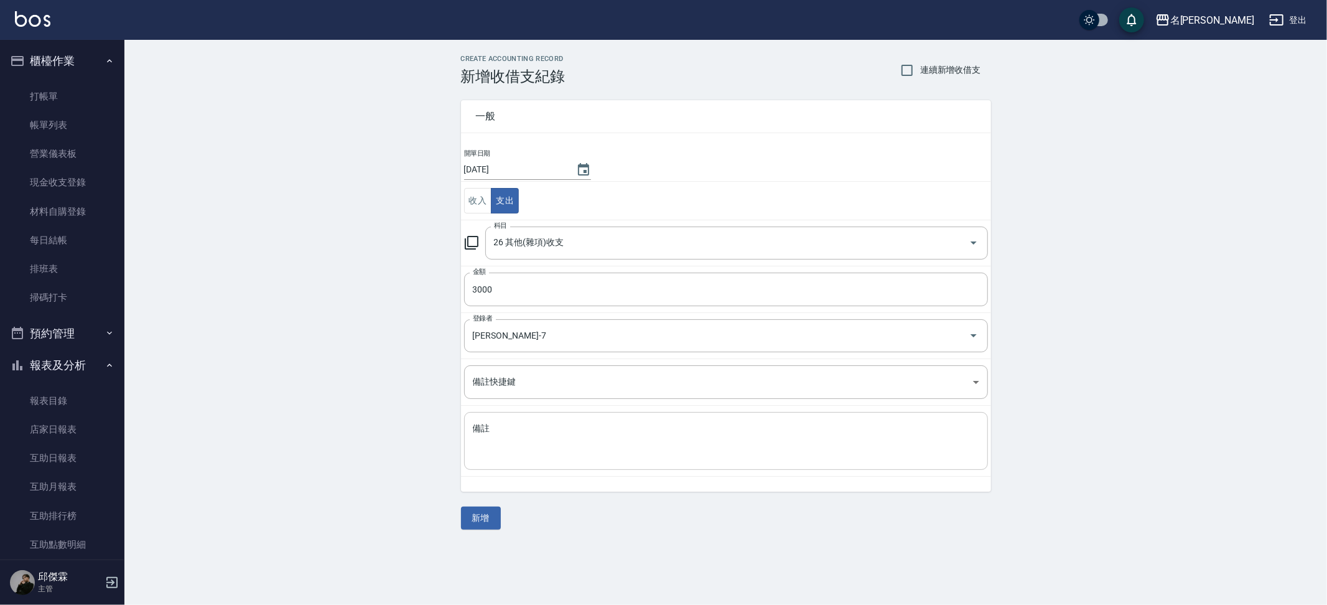
click at [610, 419] on div "x 備註" at bounding box center [726, 441] width 524 height 58
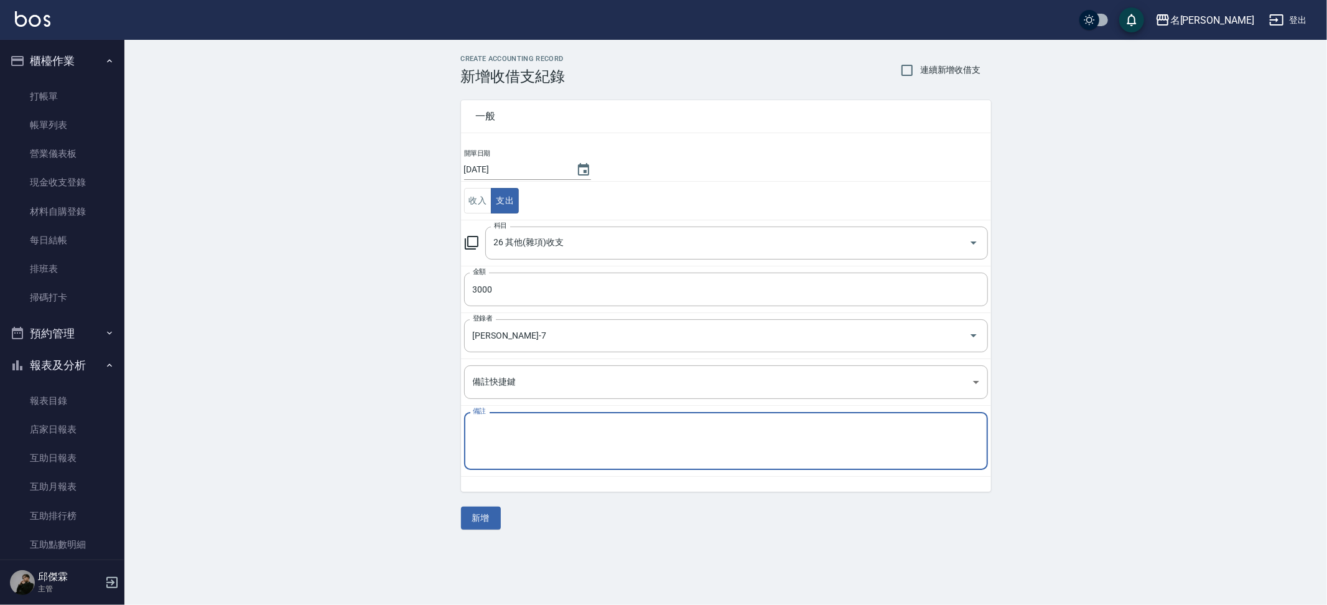
type textarea "z"
type textarea "飛機票"
click at [500, 525] on div "一般 開單日期 2025/08/19 收入 支出 科目 26 其他(雜項)收支 科目 金額 3000 金額 登錄者 邱傑霖-7 登錄者 備註快捷鍵 ​ 備註快…" at bounding box center [726, 307] width 530 height 444
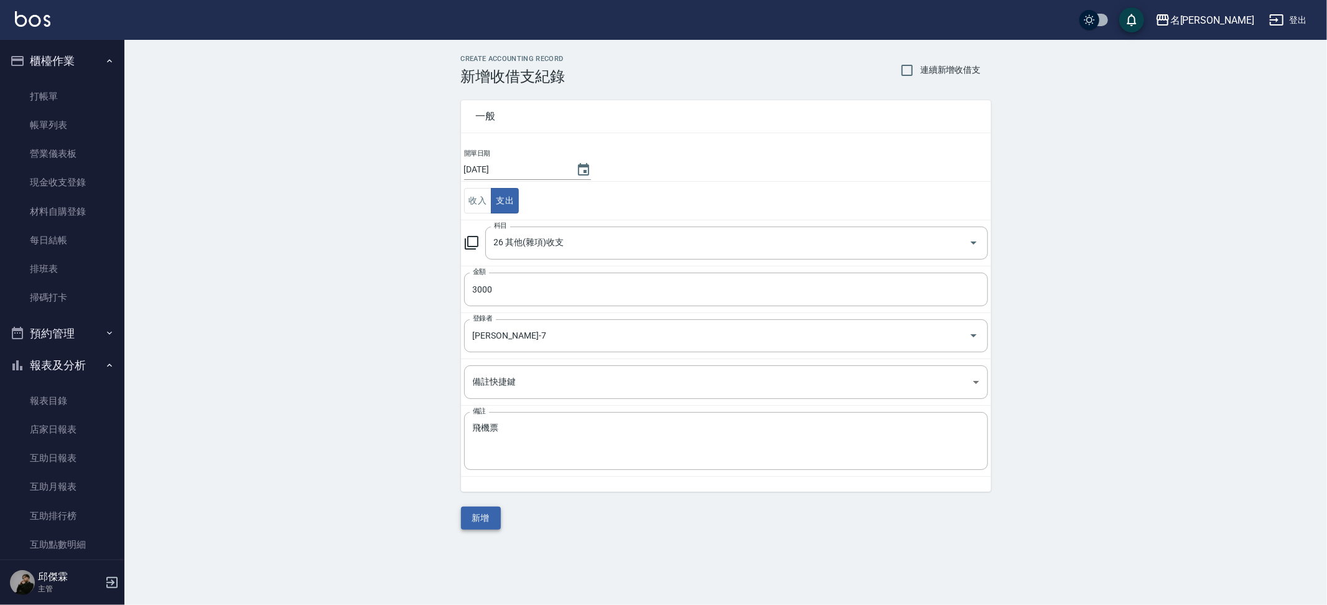
click at [486, 520] on button "新增" at bounding box center [481, 517] width 40 height 23
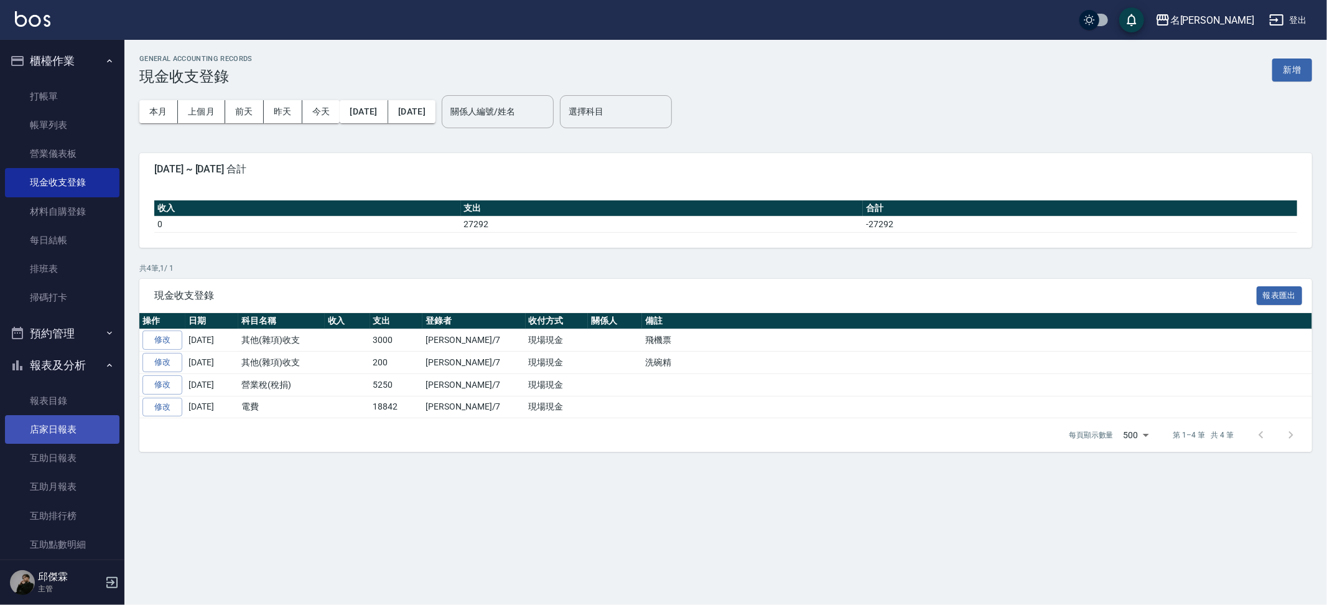
click at [57, 423] on link "店家日報表" at bounding box center [62, 429] width 114 height 29
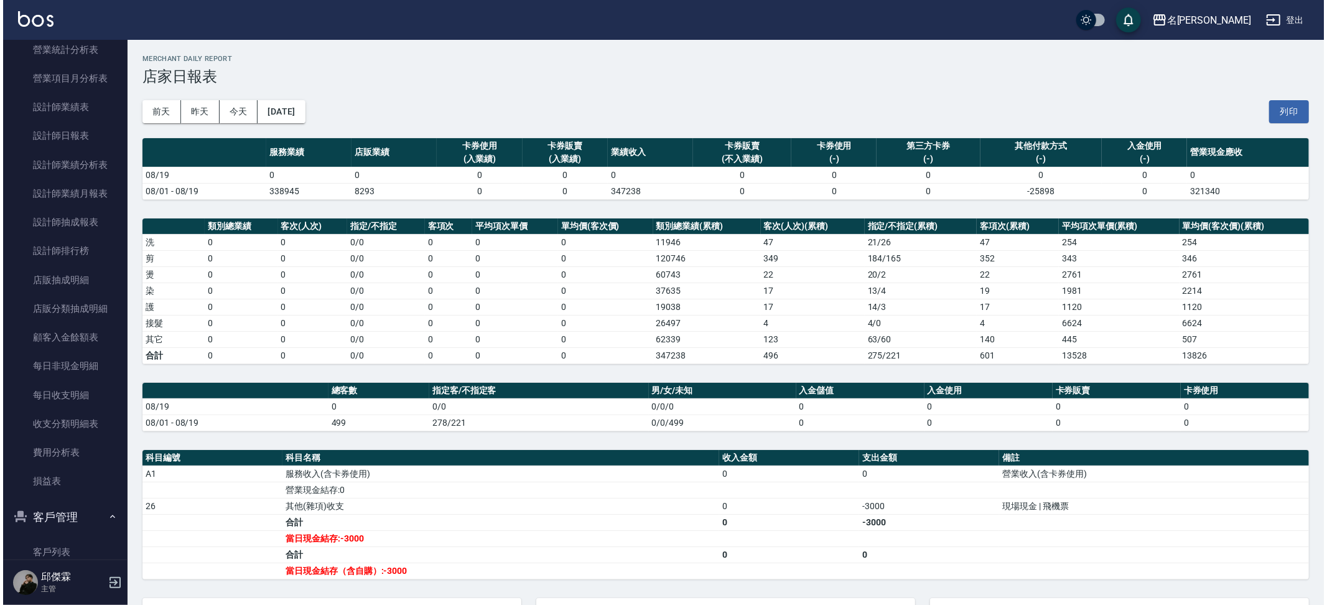
scroll to position [582, 0]
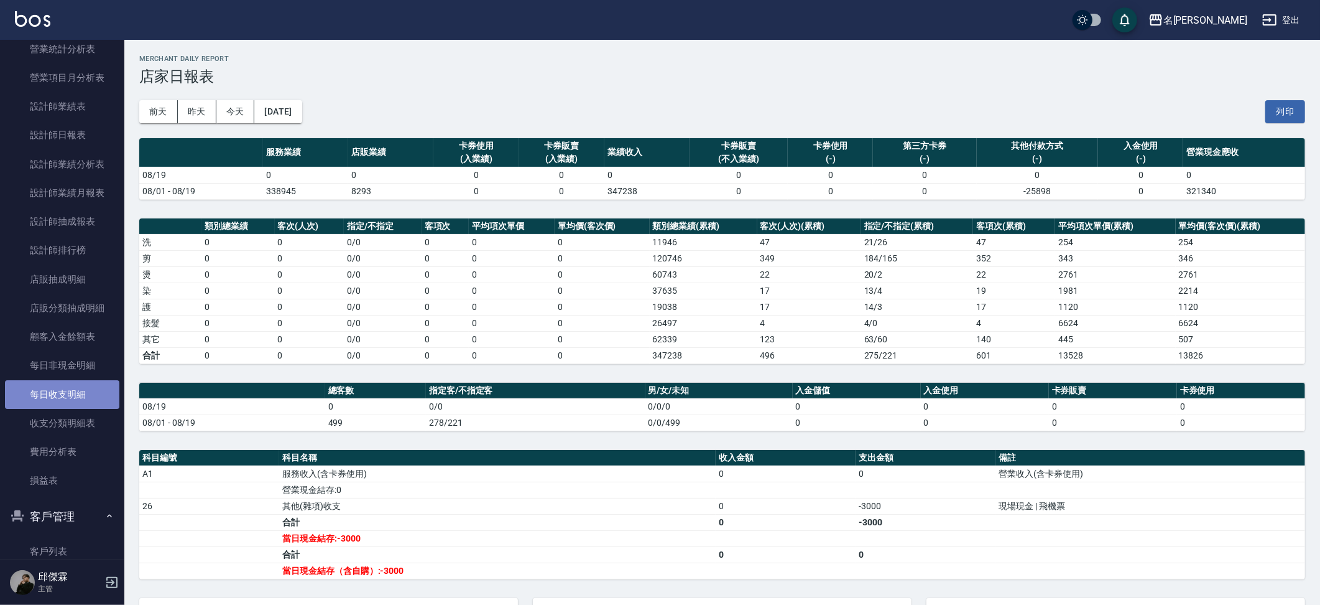
click at [62, 381] on link "每日收支明細" at bounding box center [62, 394] width 114 height 29
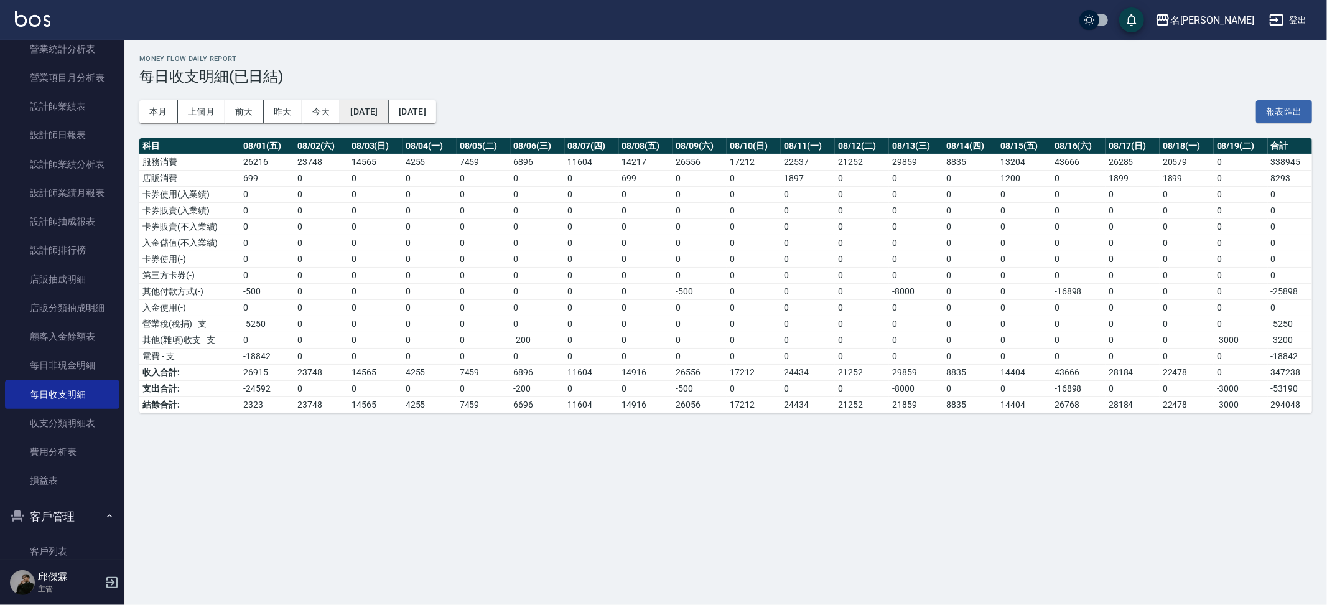
click at [388, 117] on button "2025/08/01" at bounding box center [364, 111] width 48 height 23
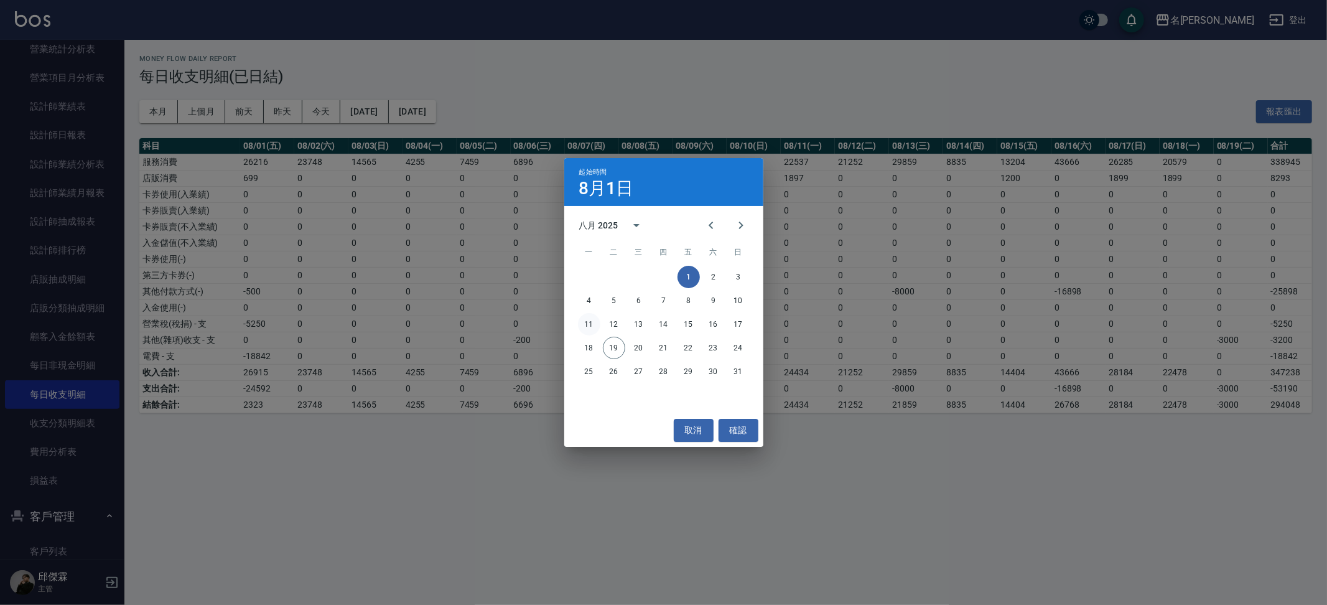
click at [588, 328] on button "11" at bounding box center [589, 324] width 22 height 22
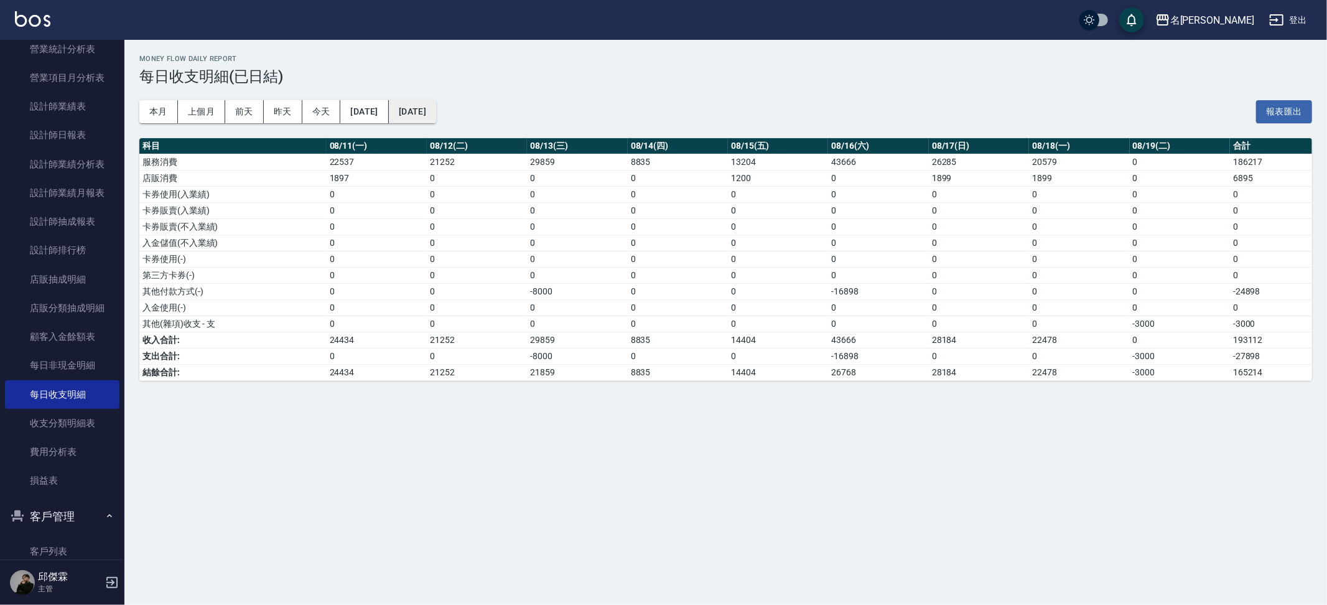
click at [436, 112] on button "[DATE]" at bounding box center [412, 111] width 47 height 23
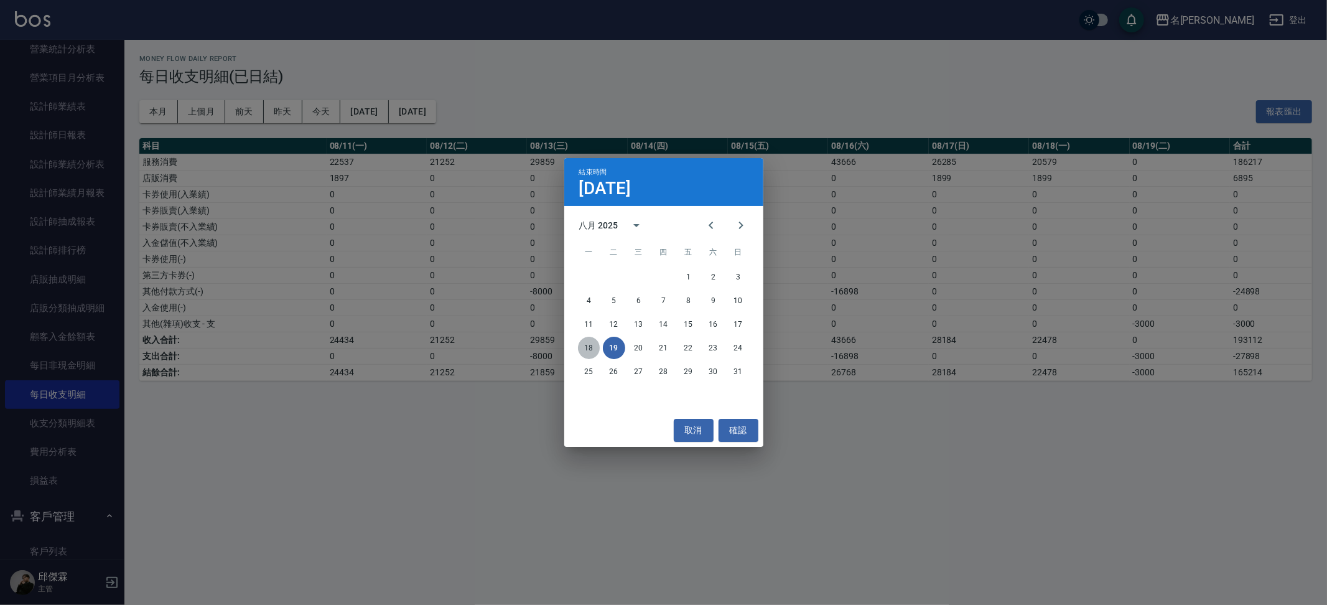
click at [589, 351] on button "18" at bounding box center [589, 347] width 22 height 22
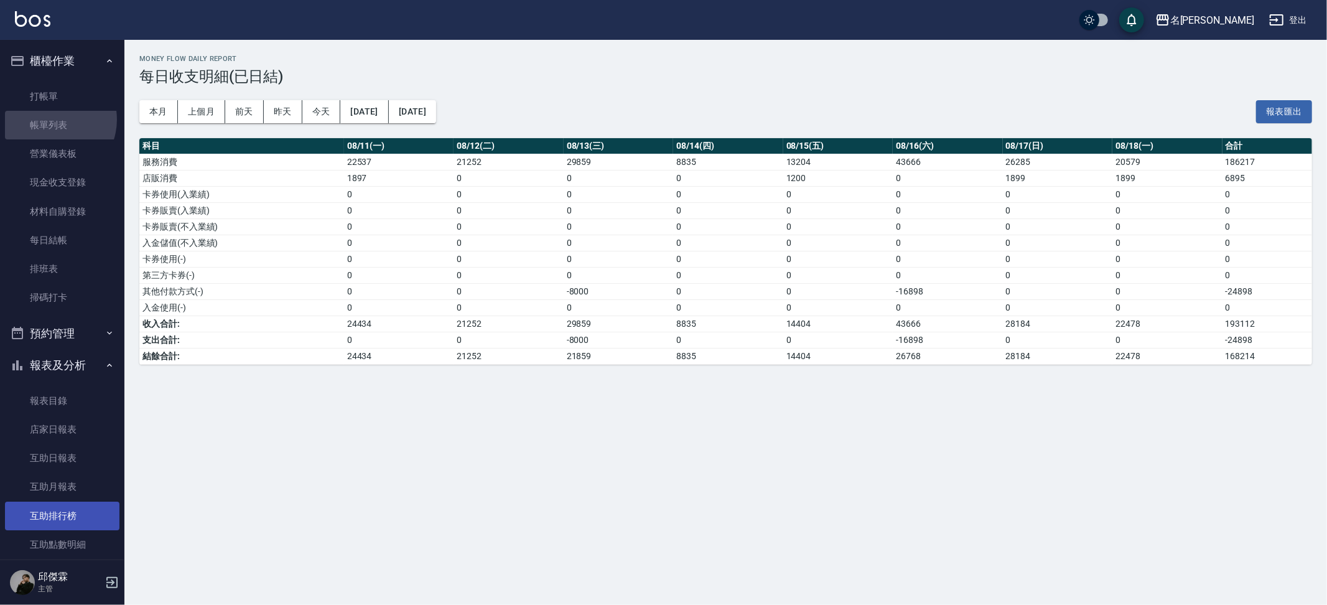
drag, startPoint x: 50, startPoint y: 119, endPoint x: 49, endPoint y: 499, distance: 380.7
click at [50, 119] on link "帳單列表" at bounding box center [62, 125] width 114 height 29
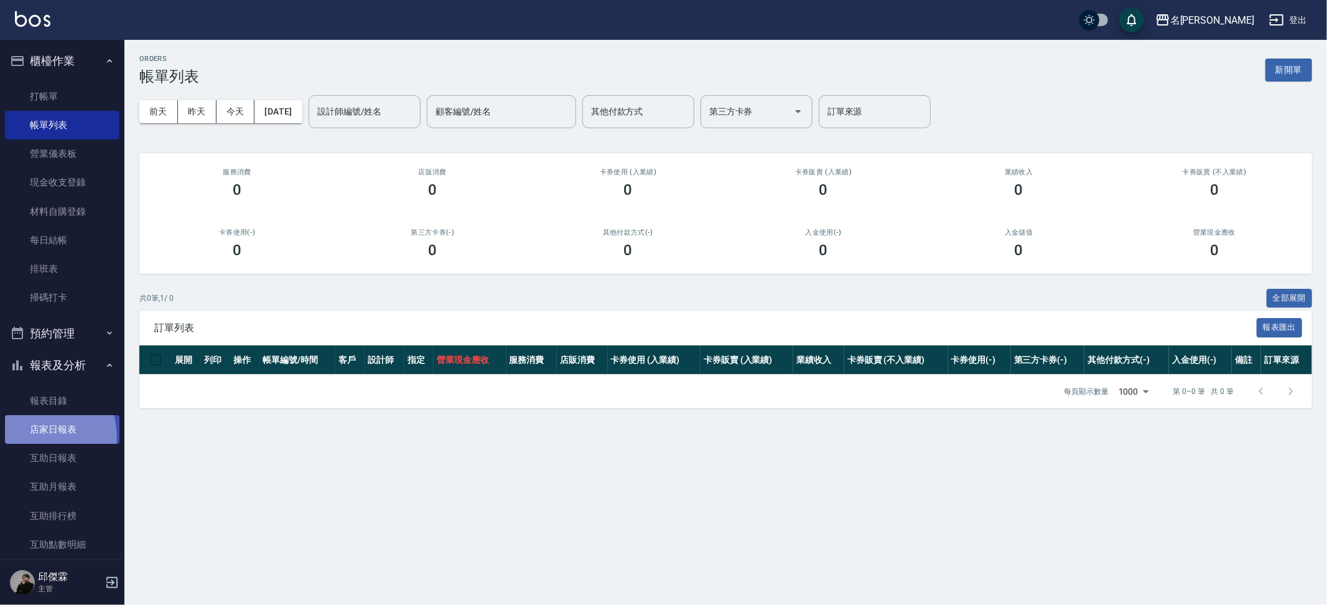
click at [29, 434] on link "店家日報表" at bounding box center [62, 429] width 114 height 29
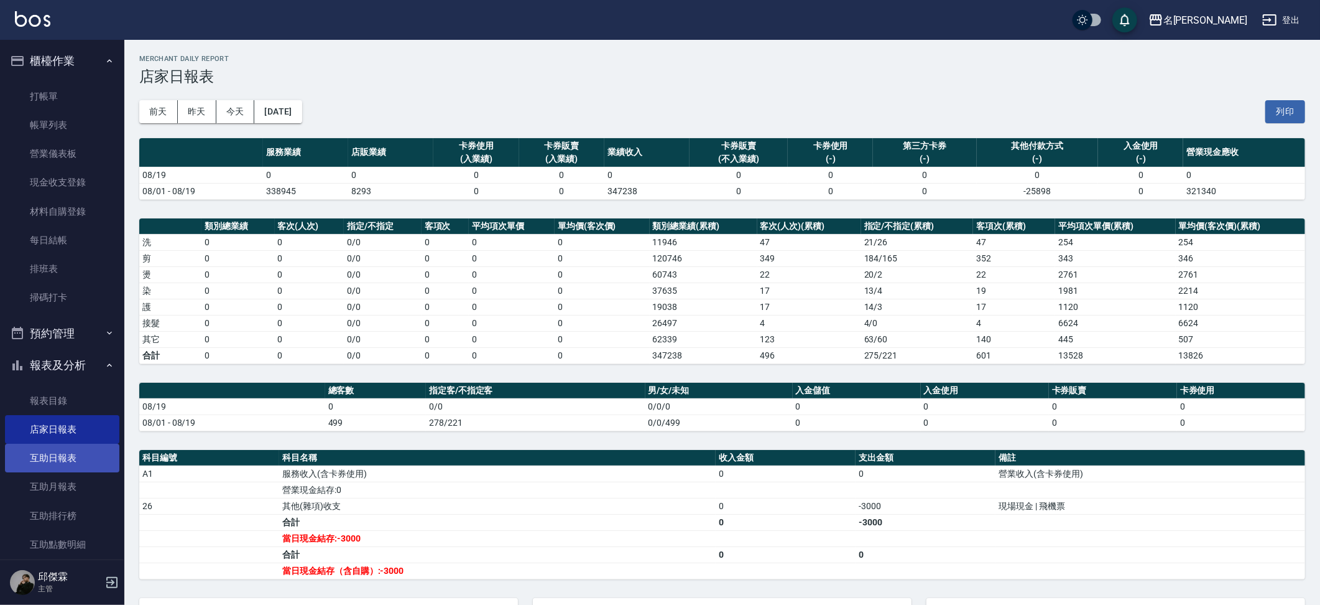
drag, startPoint x: 71, startPoint y: 444, endPoint x: 58, endPoint y: 460, distance: 20.8
click at [71, 444] on link "互助日報表" at bounding box center [62, 457] width 114 height 29
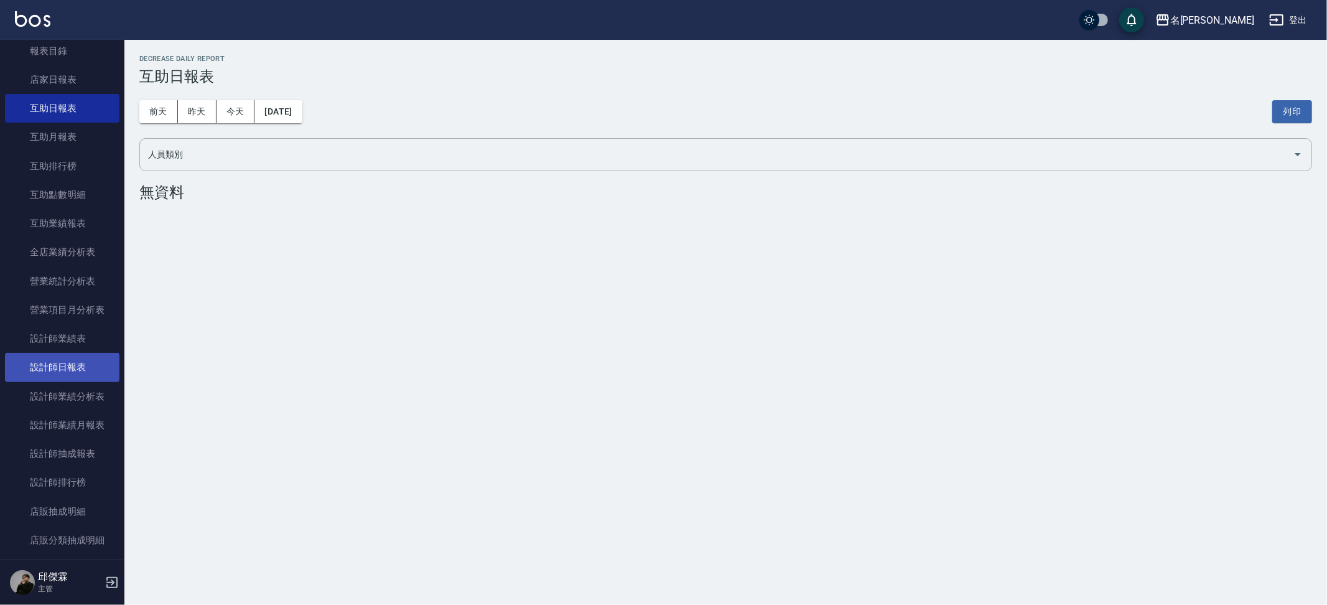
scroll to position [353, 0]
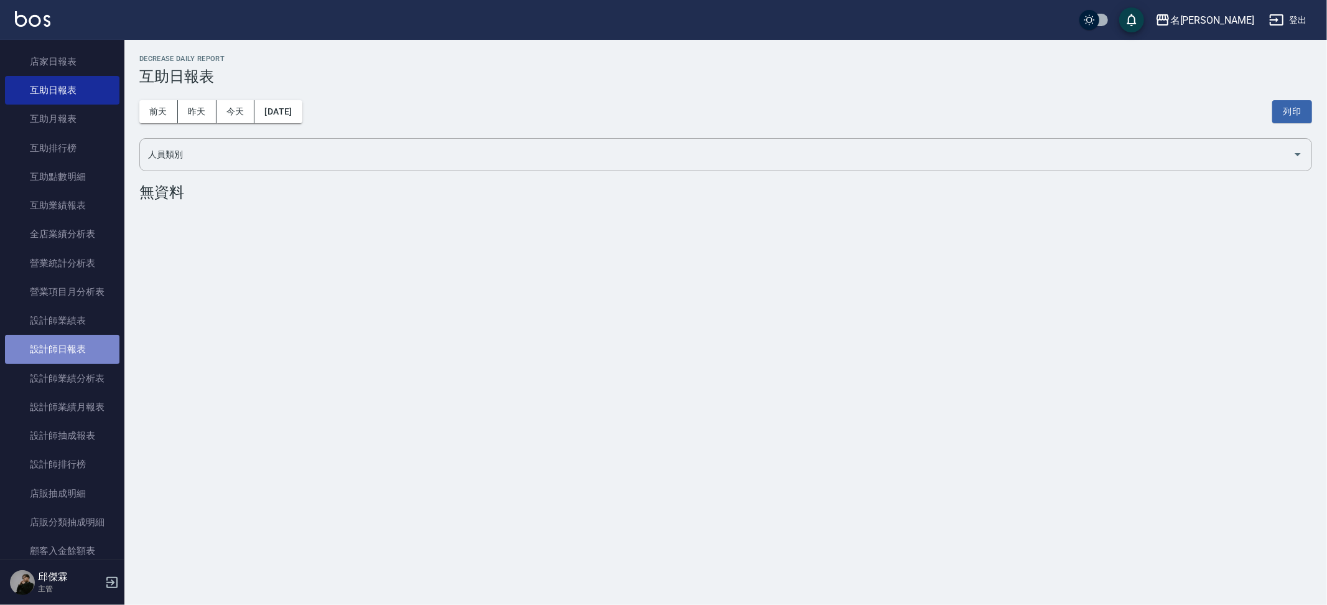
click at [64, 340] on link "設計師日報表" at bounding box center [62, 349] width 114 height 29
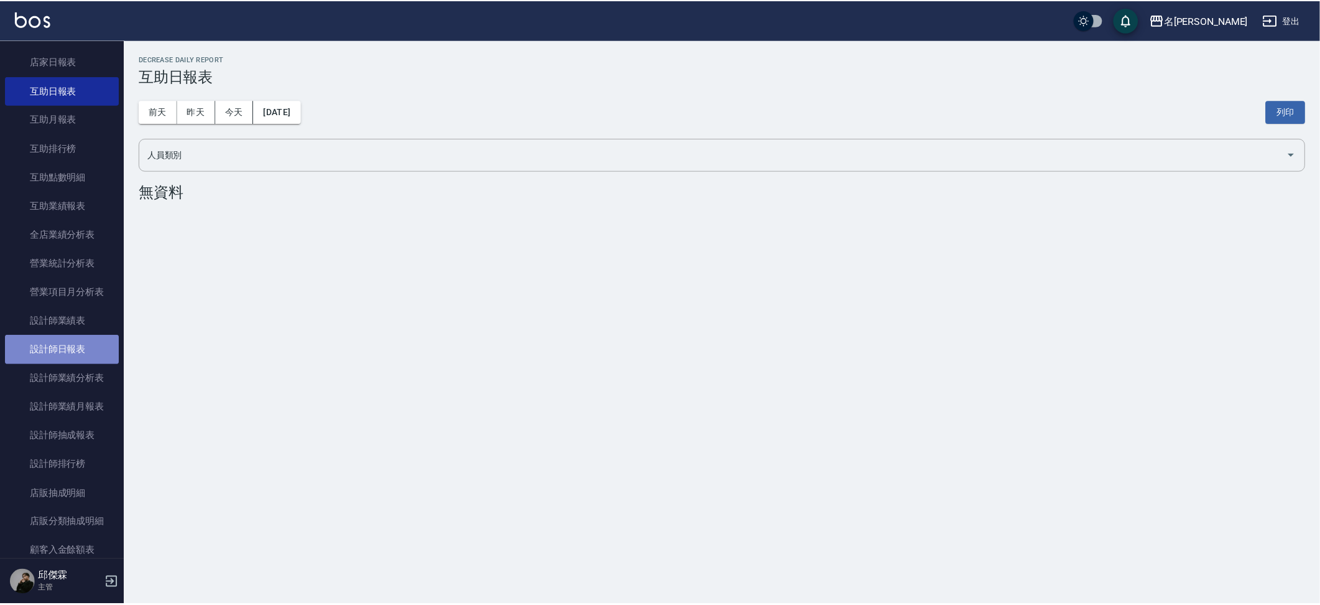
scroll to position [368, 0]
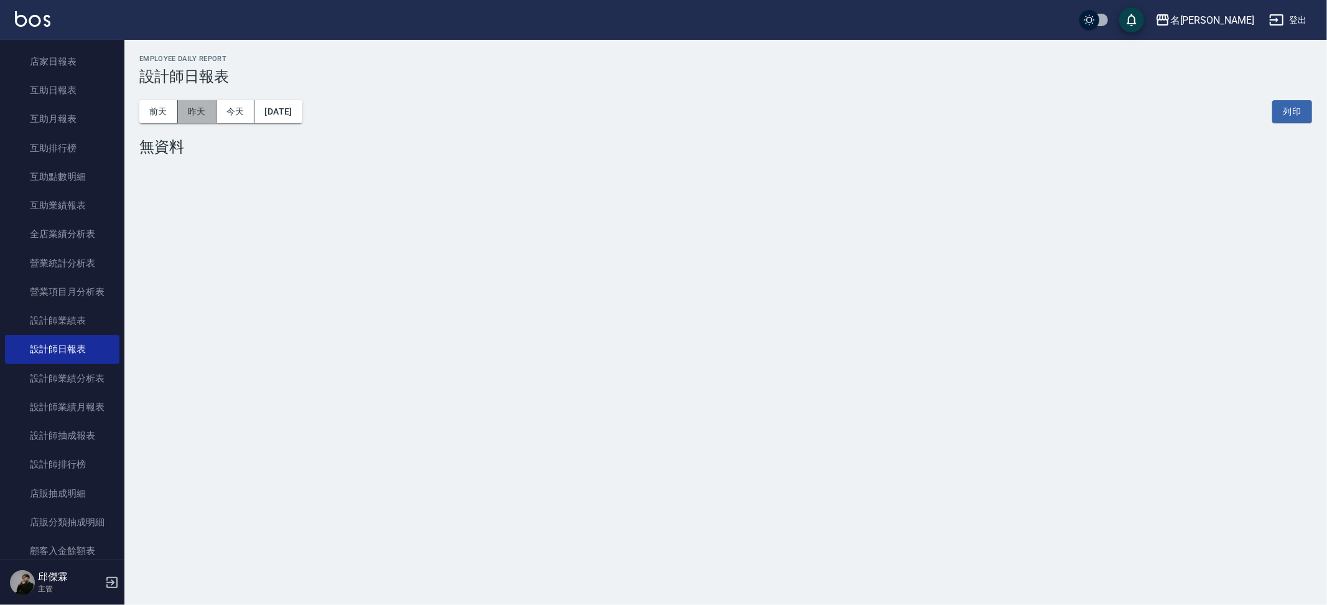
click at [198, 116] on button "昨天" at bounding box center [197, 111] width 39 height 23
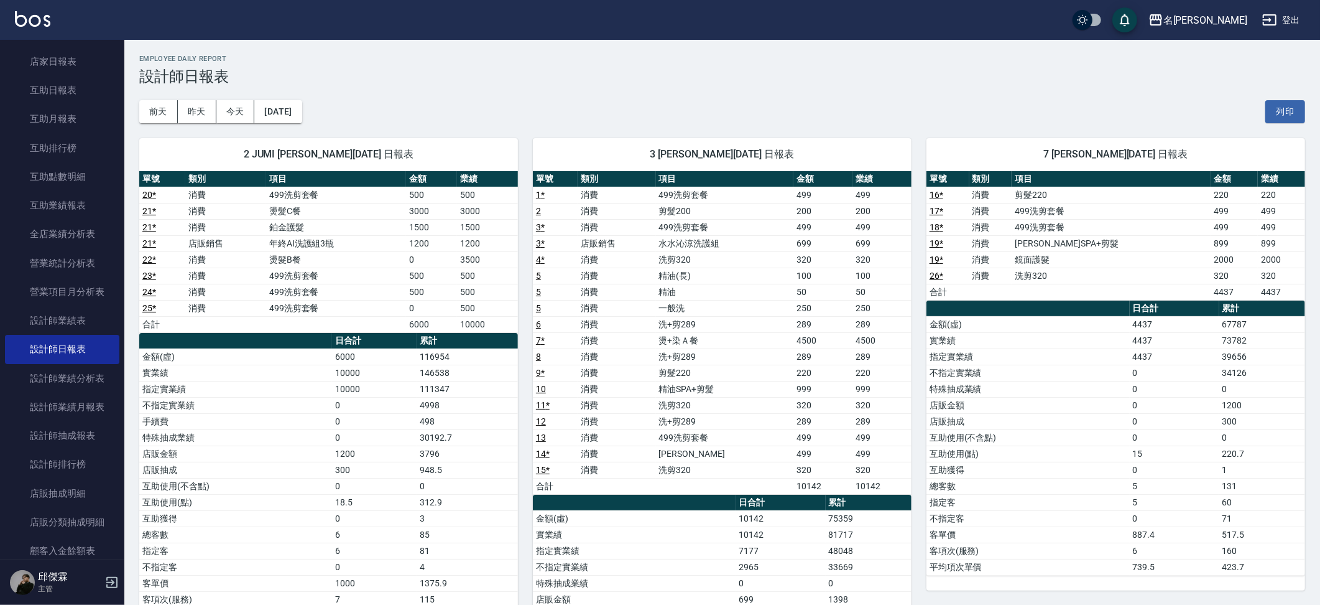
scroll to position [1, 0]
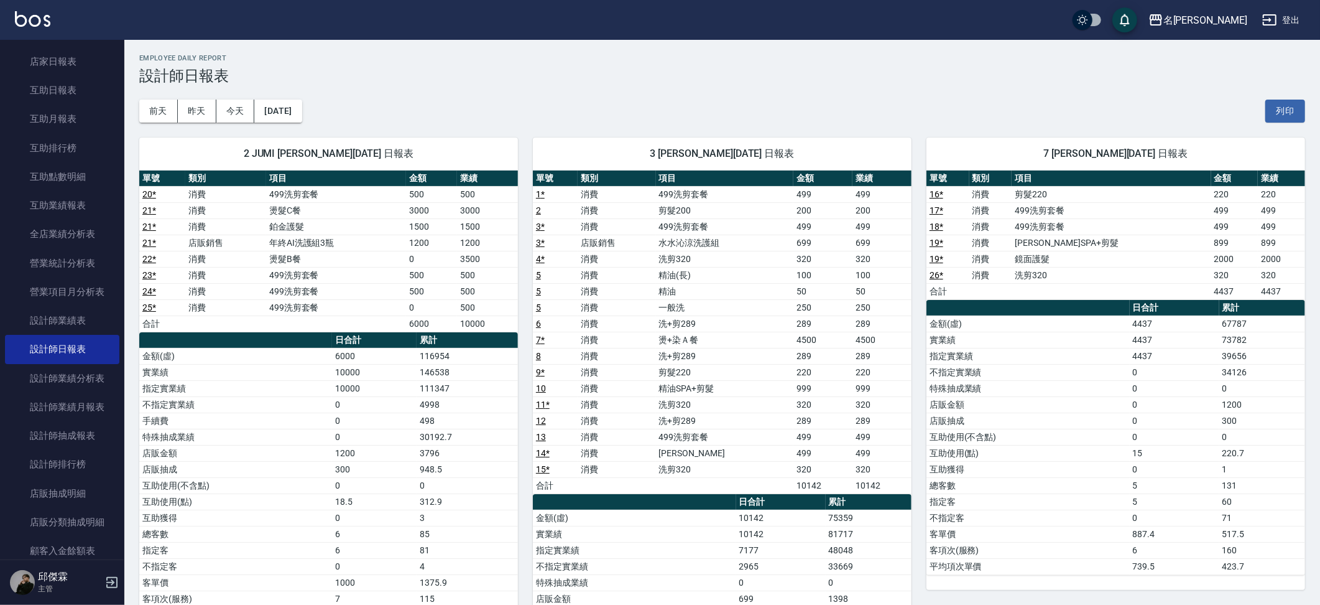
click at [539, 383] on link "10" at bounding box center [541, 388] width 10 height 10
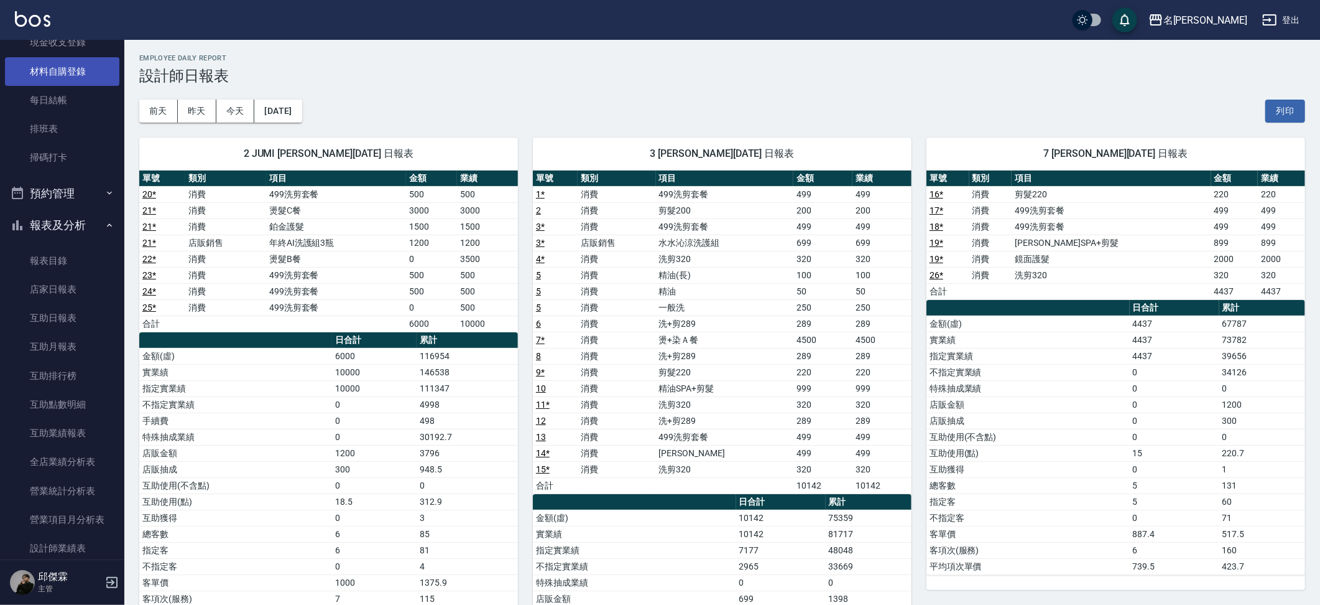
scroll to position [0, 0]
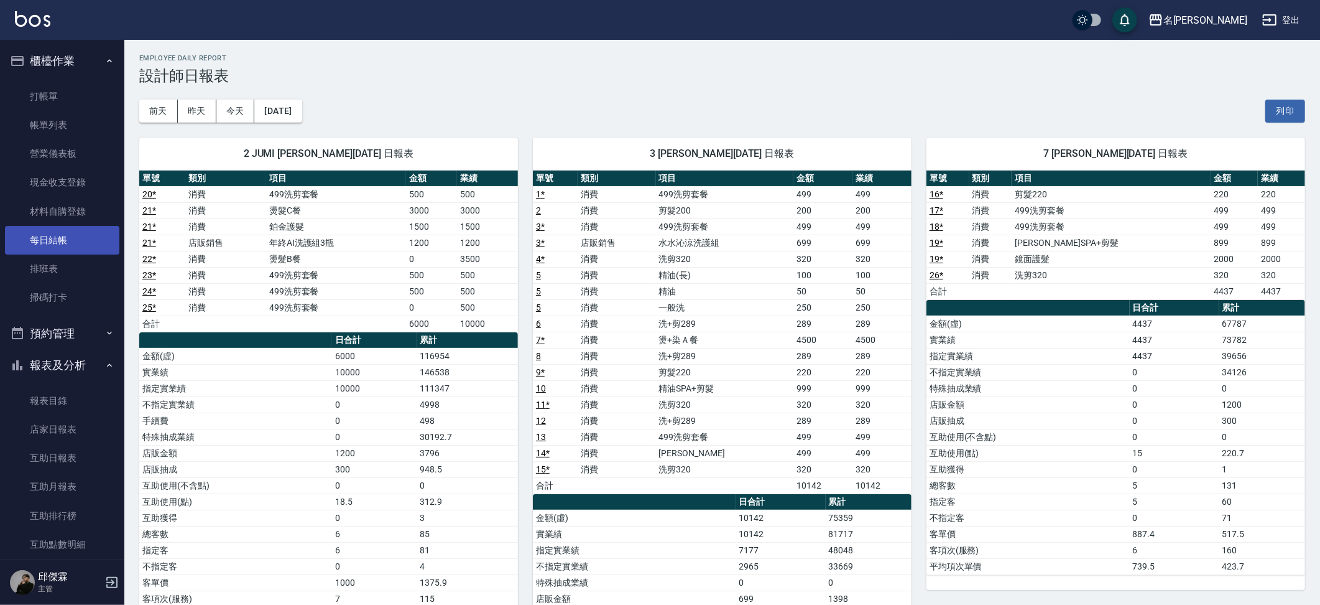
click at [59, 247] on link "每日結帳" at bounding box center [62, 240] width 114 height 29
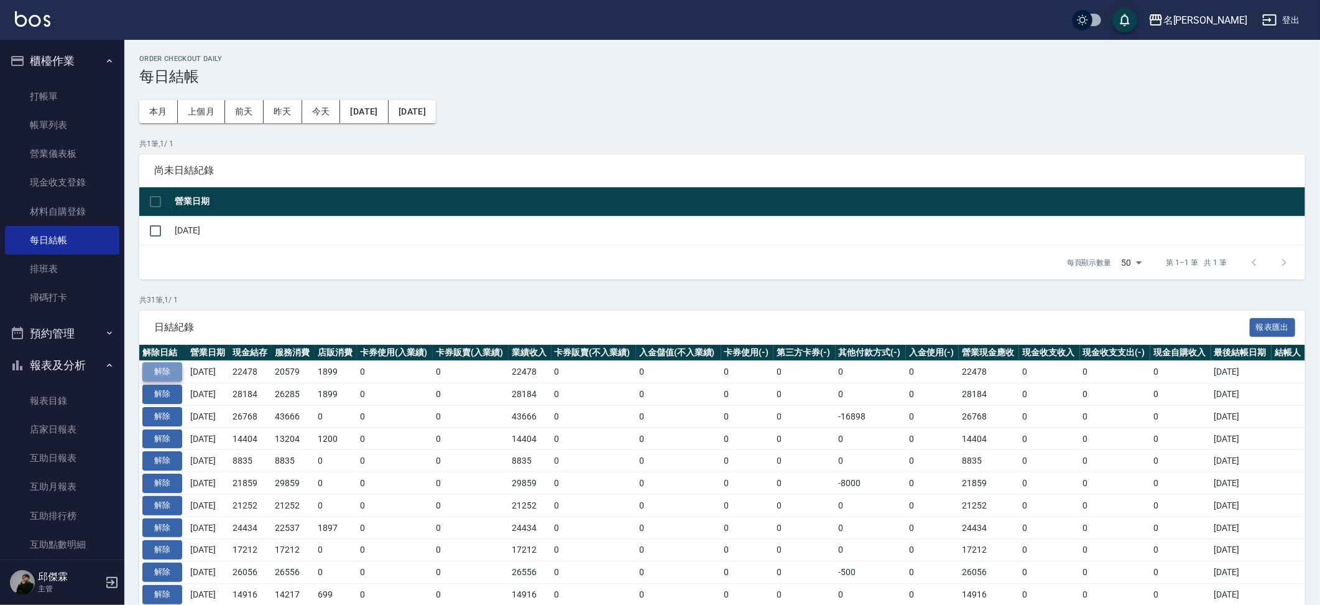
click at [158, 373] on button "解除" at bounding box center [162, 371] width 40 height 19
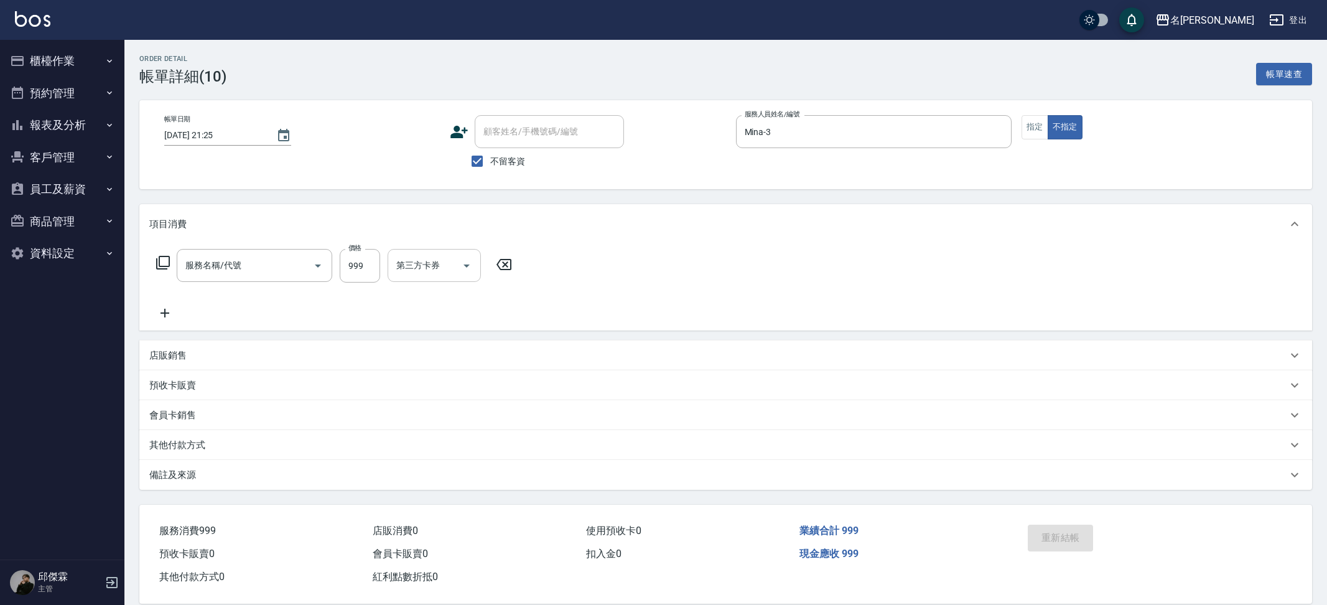
type input "精油SPA+剪髮(999)"
click at [606, 271] on input "第三方卡券" at bounding box center [588, 265] width 63 height 22
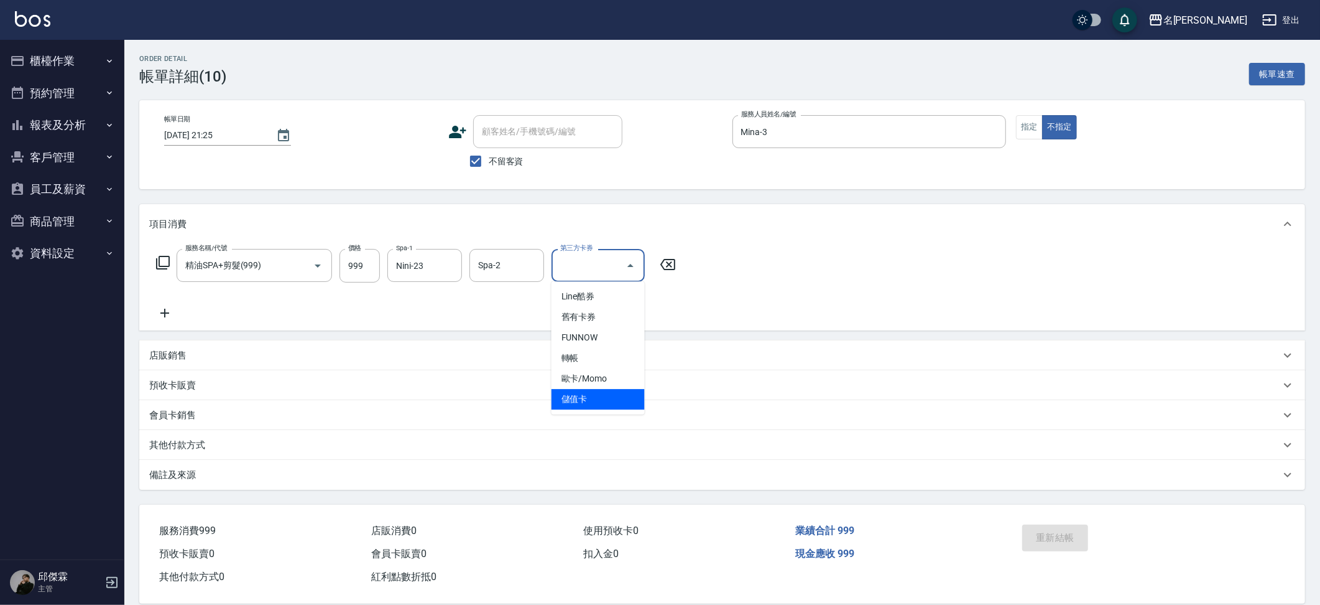
click at [591, 395] on span "儲值卡" at bounding box center [598, 399] width 93 height 21
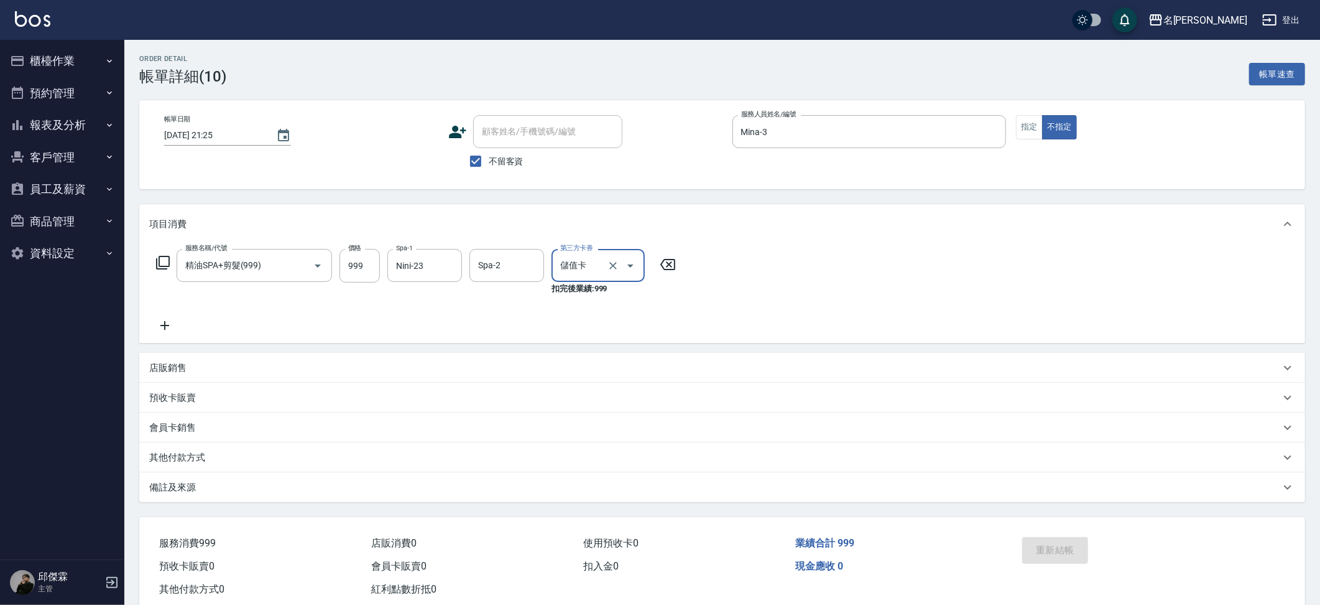
type input "儲值卡"
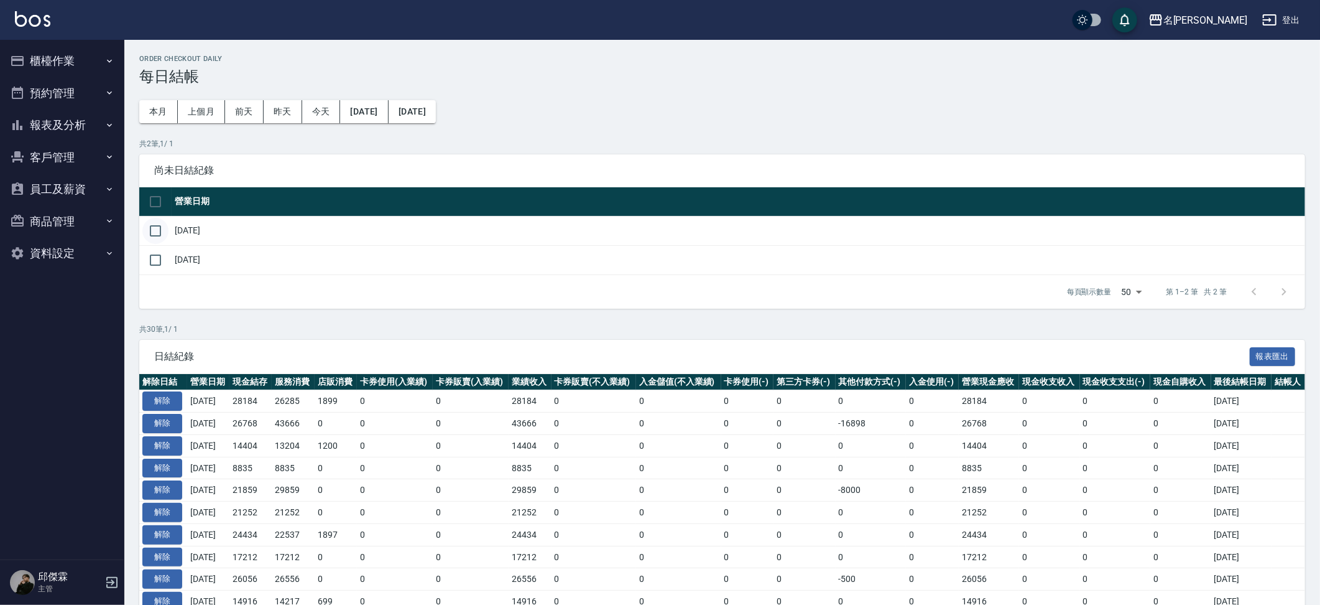
click at [153, 231] on input "checkbox" at bounding box center [155, 231] width 26 height 26
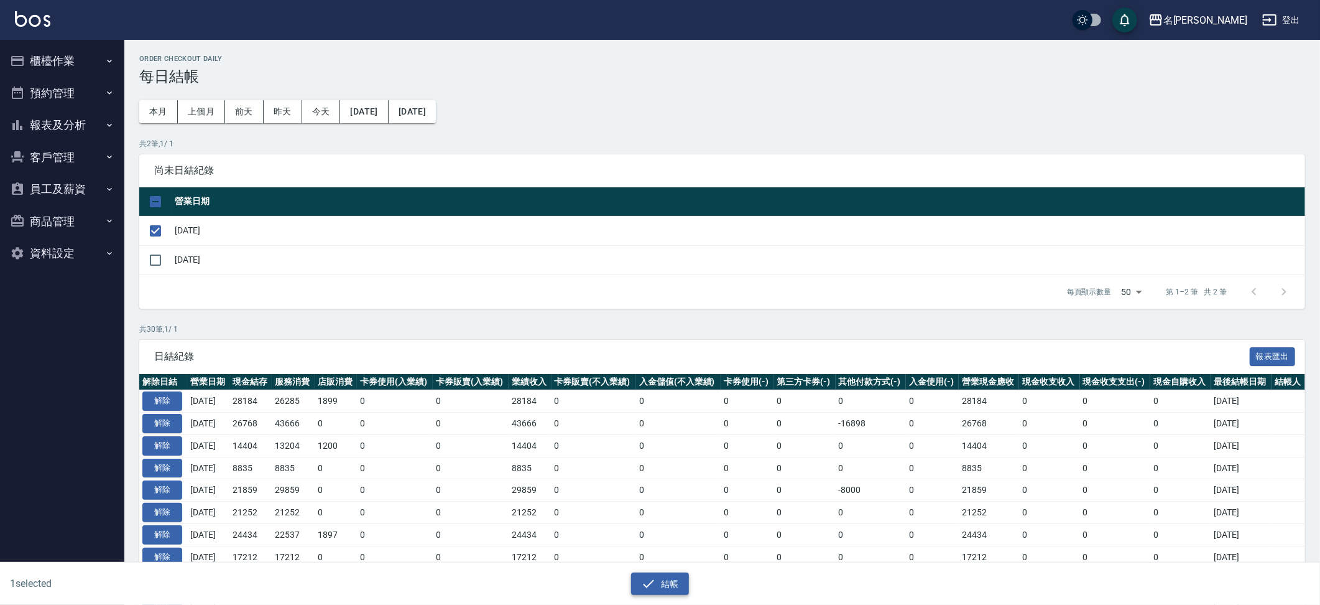
click at [677, 587] on button "結帳" at bounding box center [660, 583] width 58 height 23
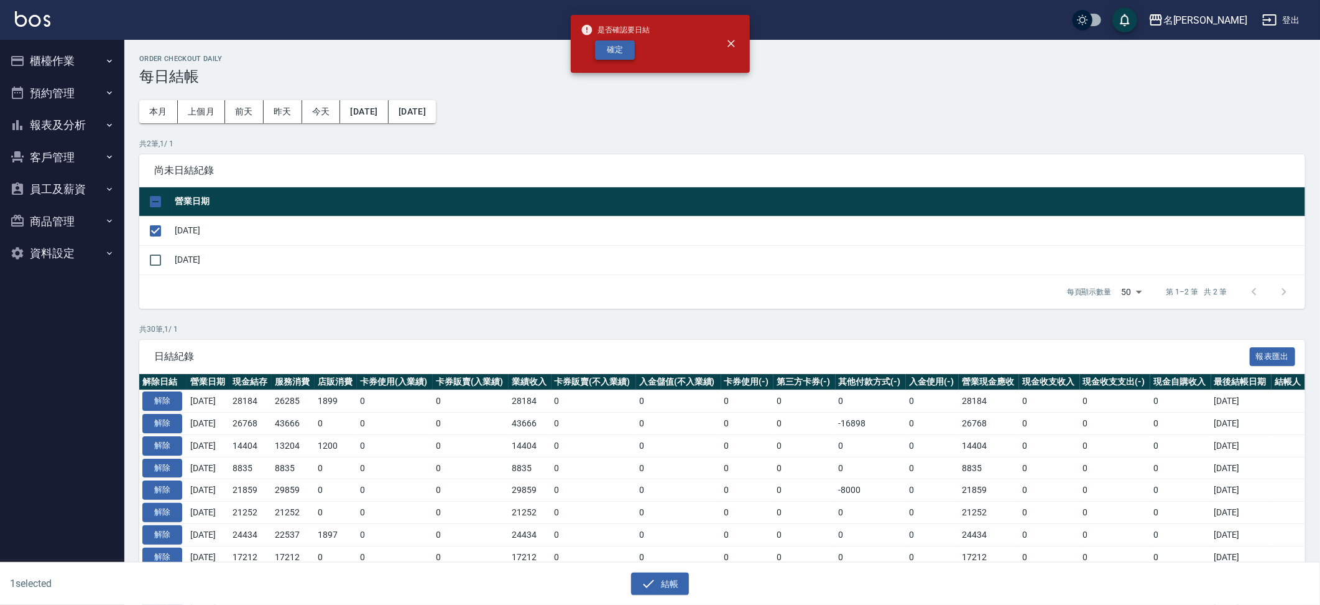
click at [608, 49] on button "確定" at bounding box center [615, 49] width 40 height 19
checkbox input "false"
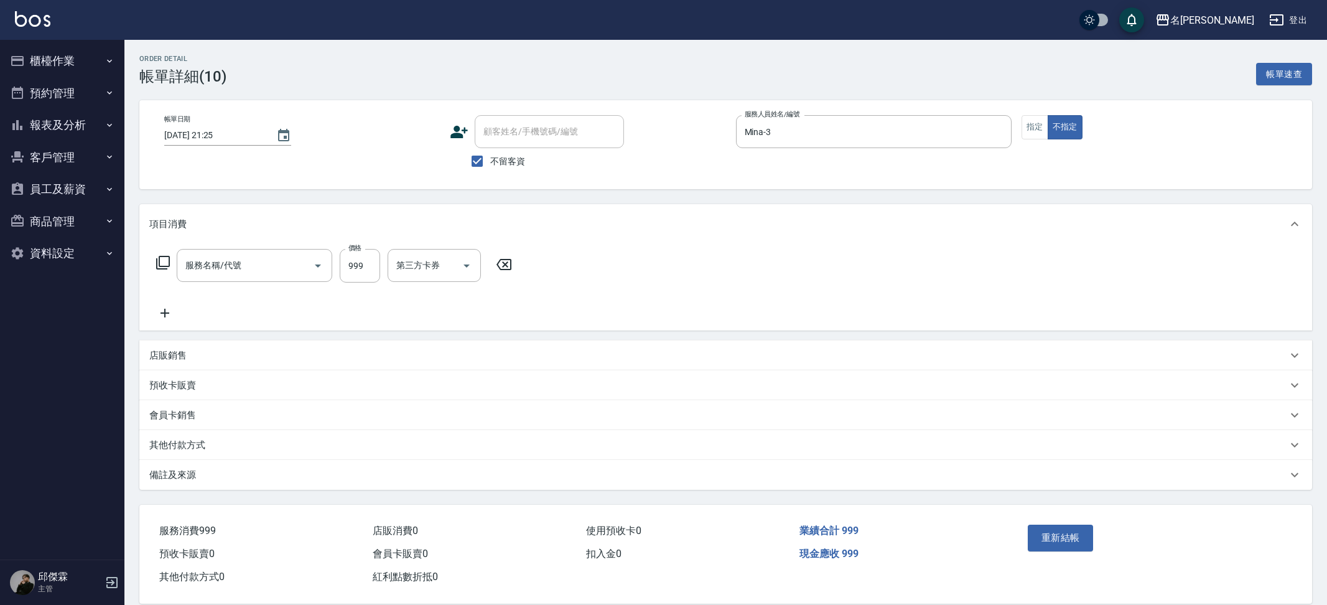
type input "精油SPA+剪髮(999)"
click at [616, 259] on input "第三方卡券" at bounding box center [588, 265] width 63 height 22
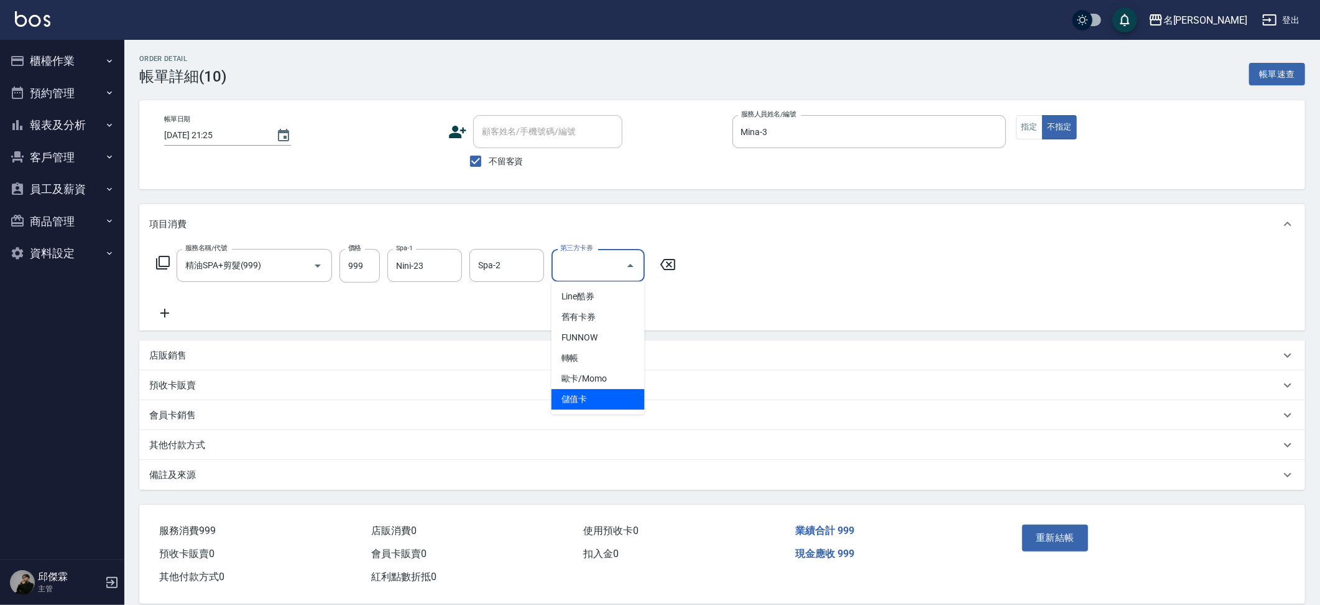
click at [593, 389] on span "儲值卡" at bounding box center [598, 399] width 93 height 21
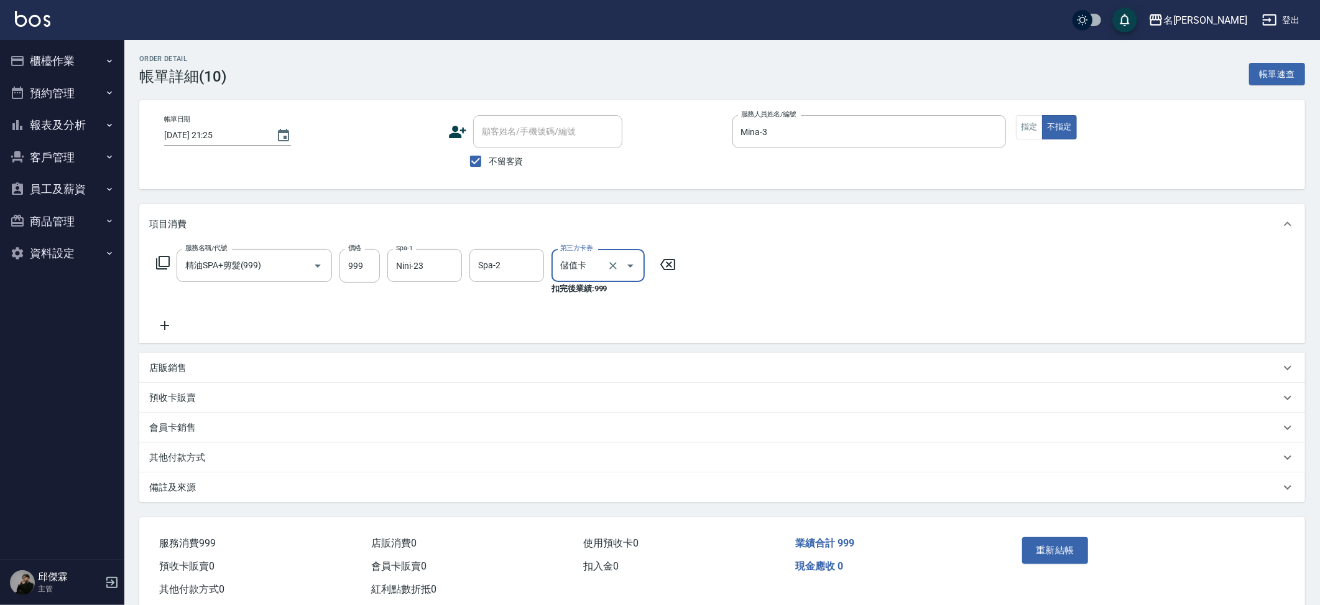
type input "儲值卡"
click at [1066, 551] on button "重新結帳" at bounding box center [1056, 550] width 66 height 26
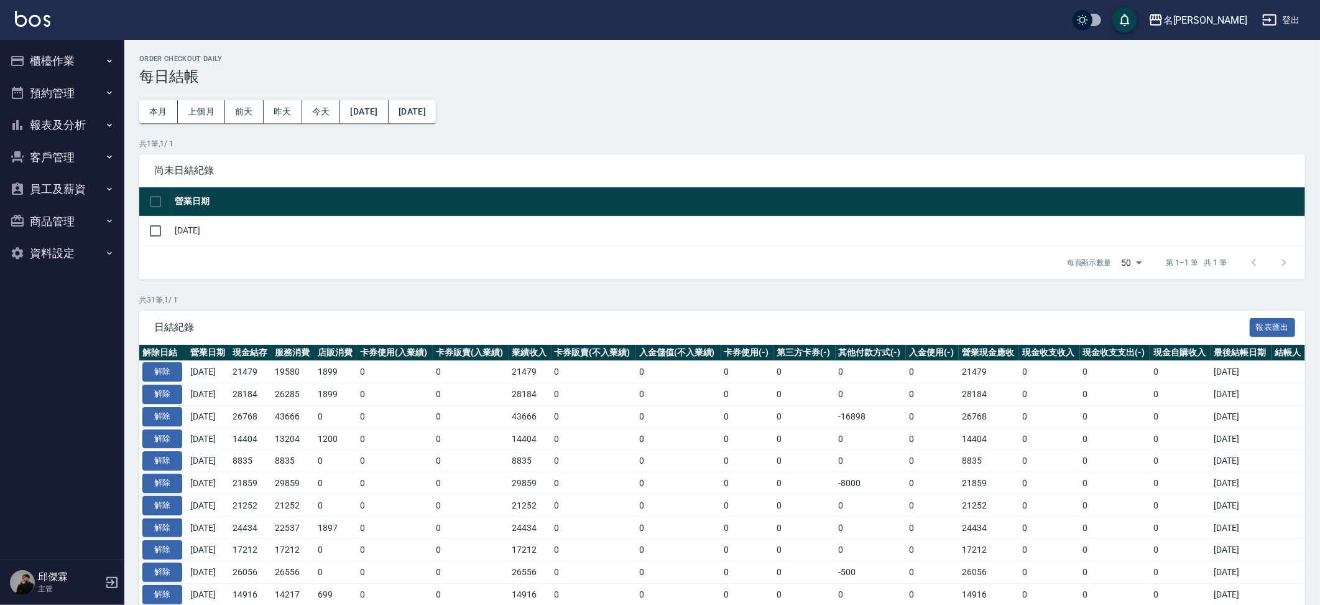
click at [89, 93] on button "預約管理" at bounding box center [62, 93] width 114 height 32
click at [75, 218] on button "報表及分析" at bounding box center [62, 221] width 114 height 32
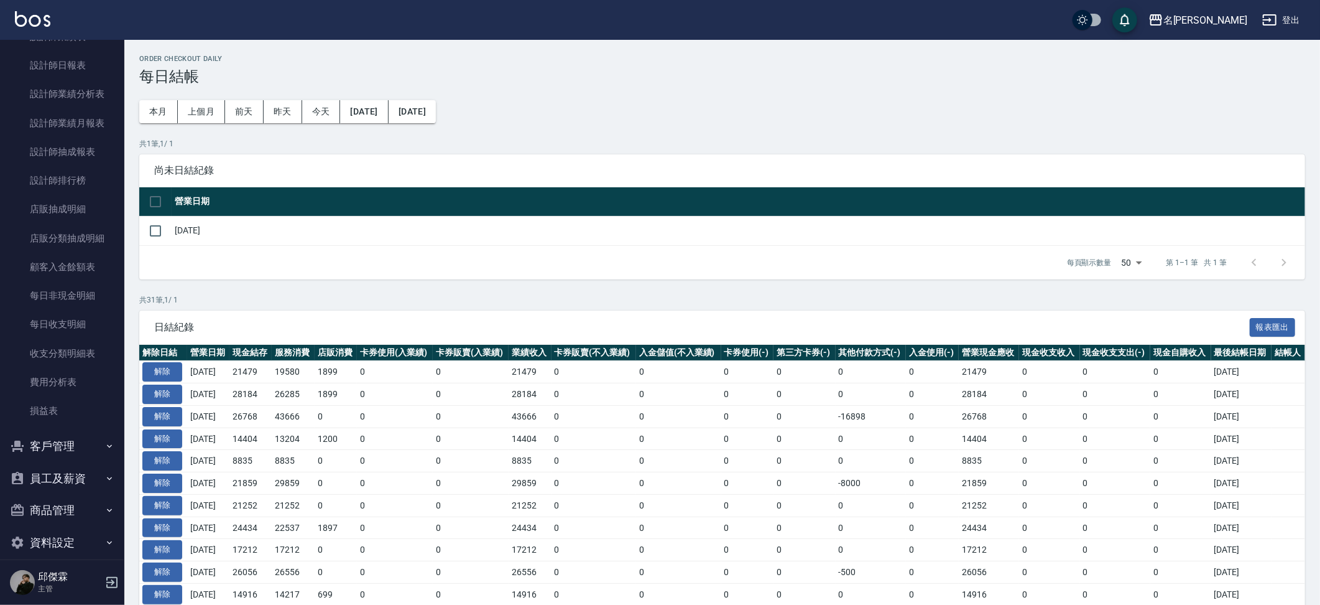
scroll to position [15, 0]
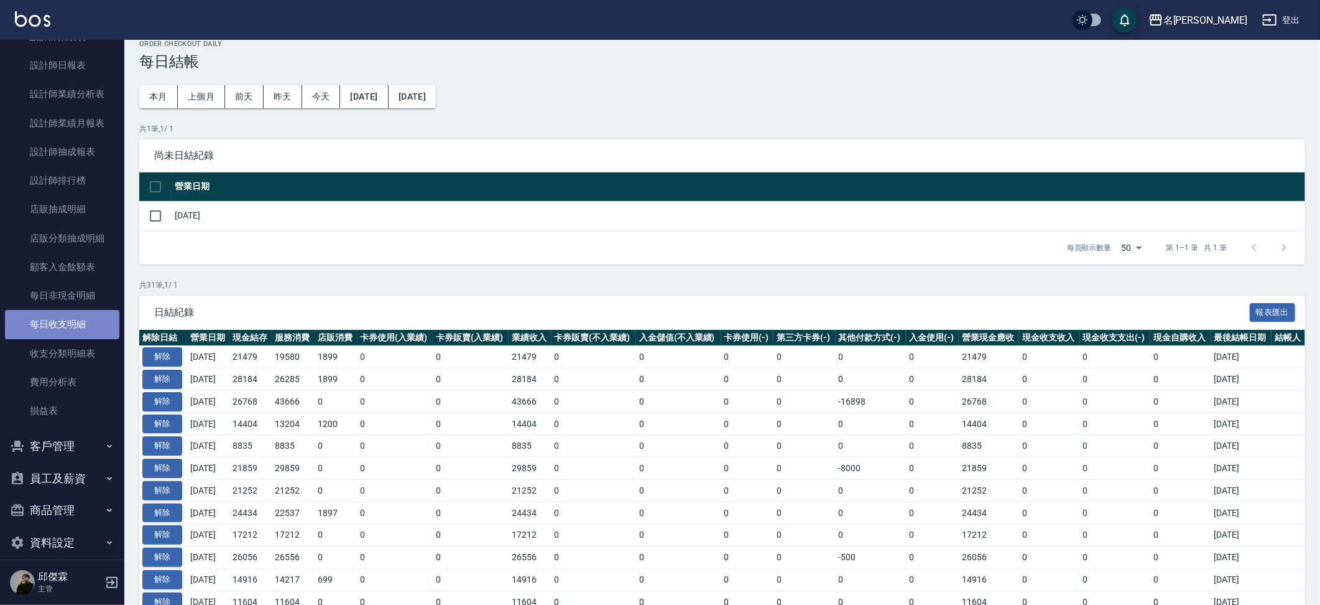
click at [66, 310] on link "每日收支明細" at bounding box center [62, 324] width 114 height 29
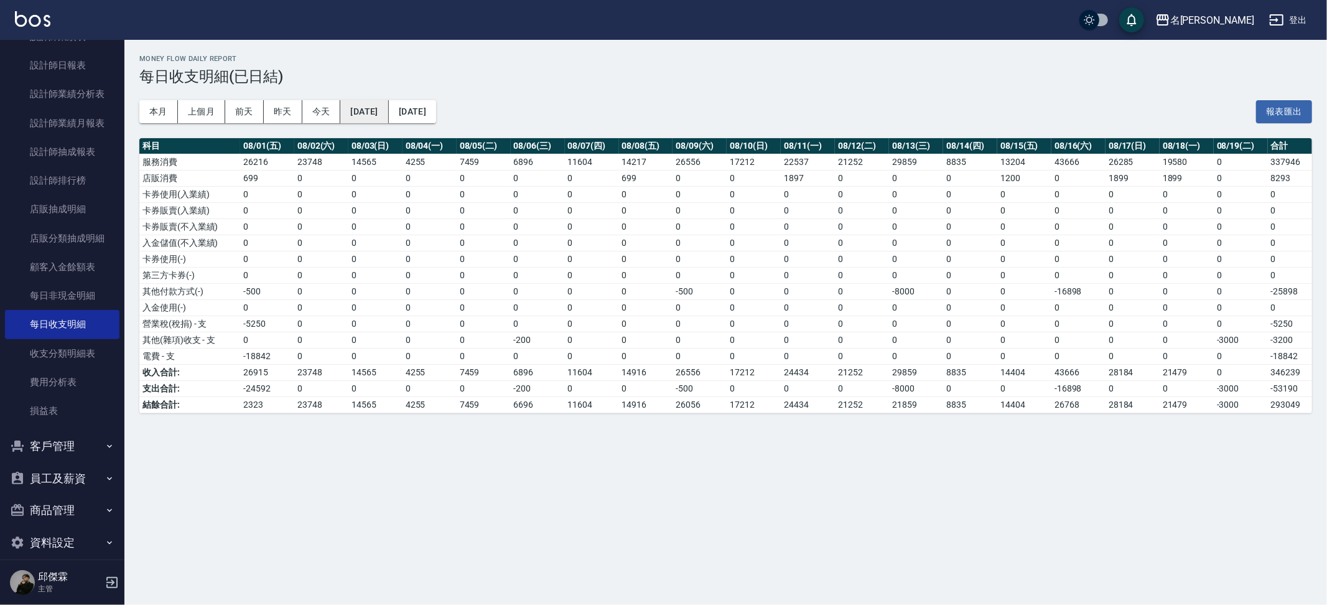
click at [388, 117] on button "[DATE]" at bounding box center [364, 111] width 48 height 23
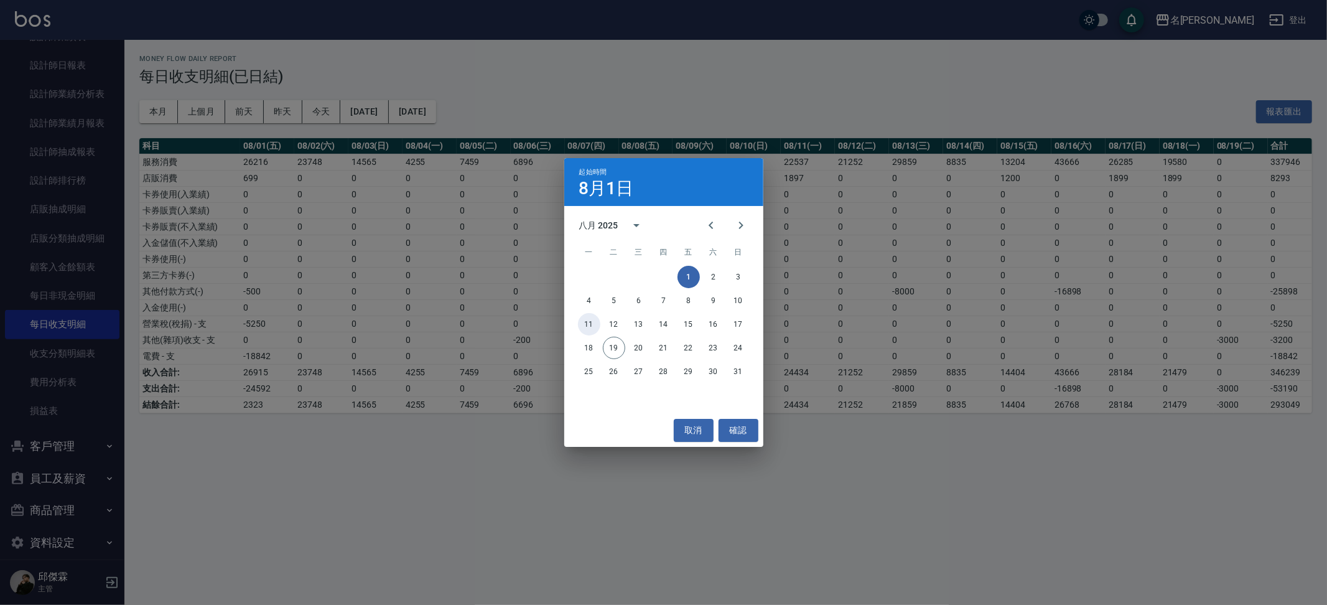
click at [589, 329] on button "11" at bounding box center [589, 324] width 22 height 22
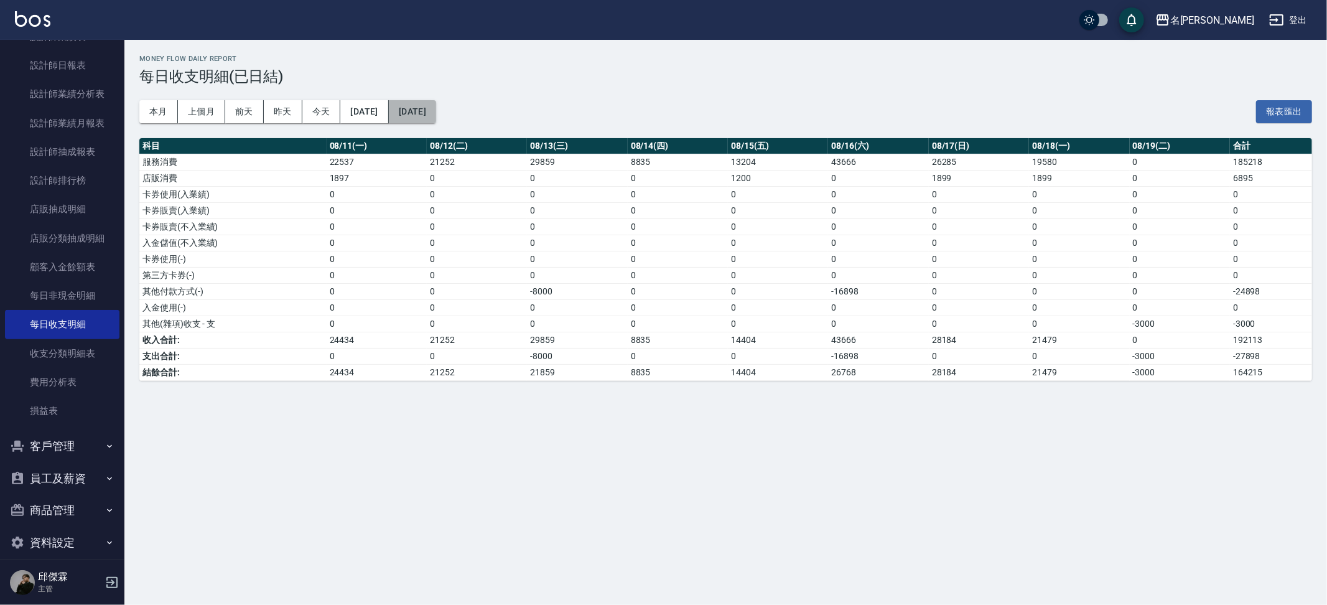
click at [436, 113] on button "[DATE]" at bounding box center [412, 111] width 47 height 23
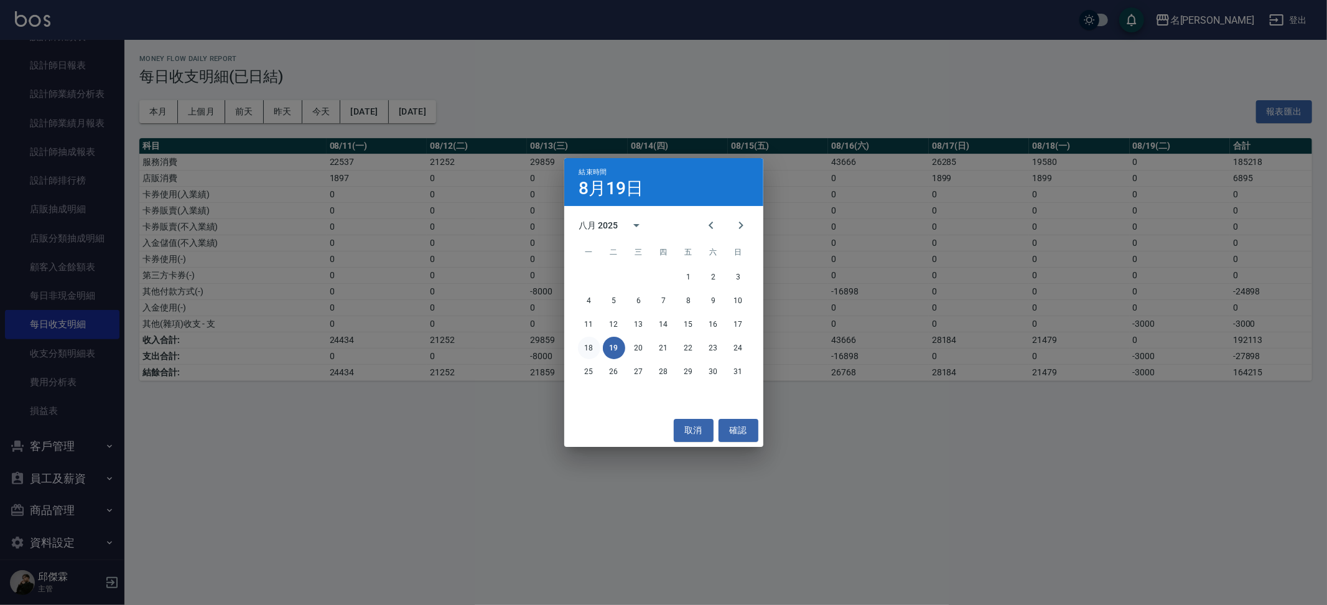
click at [585, 344] on button "18" at bounding box center [589, 347] width 22 height 22
